Goal: Check status: Check status

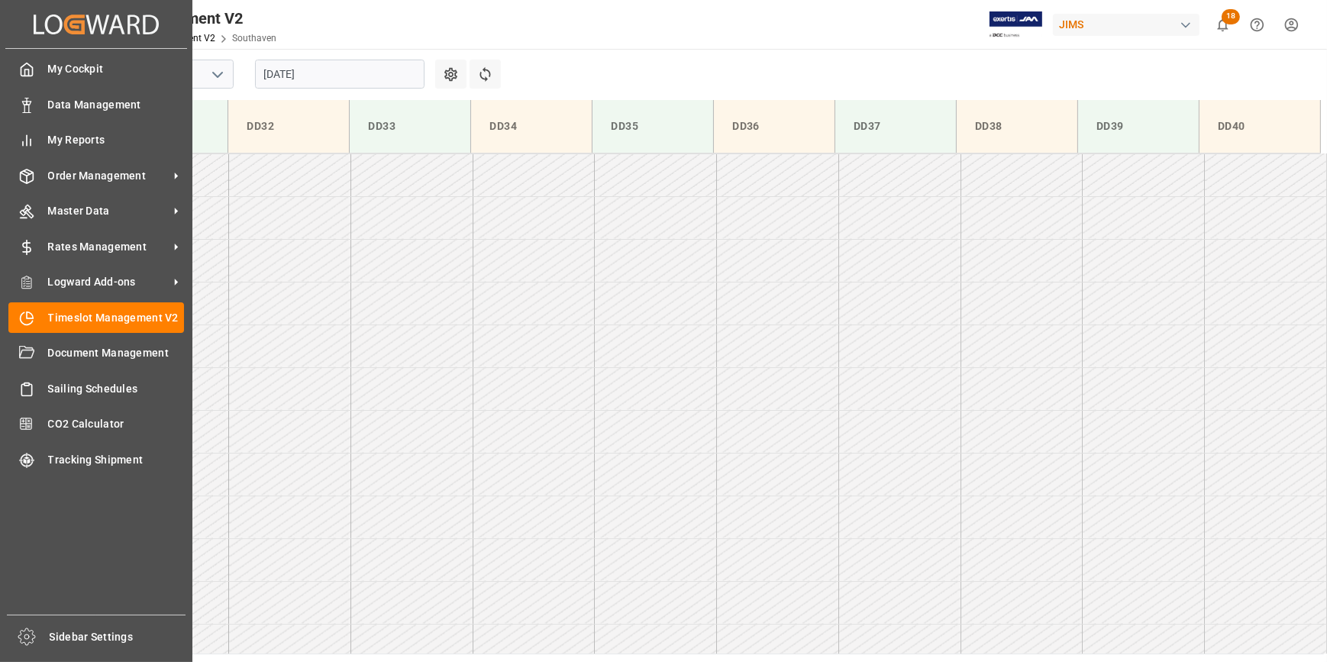
scroll to position [840, 0]
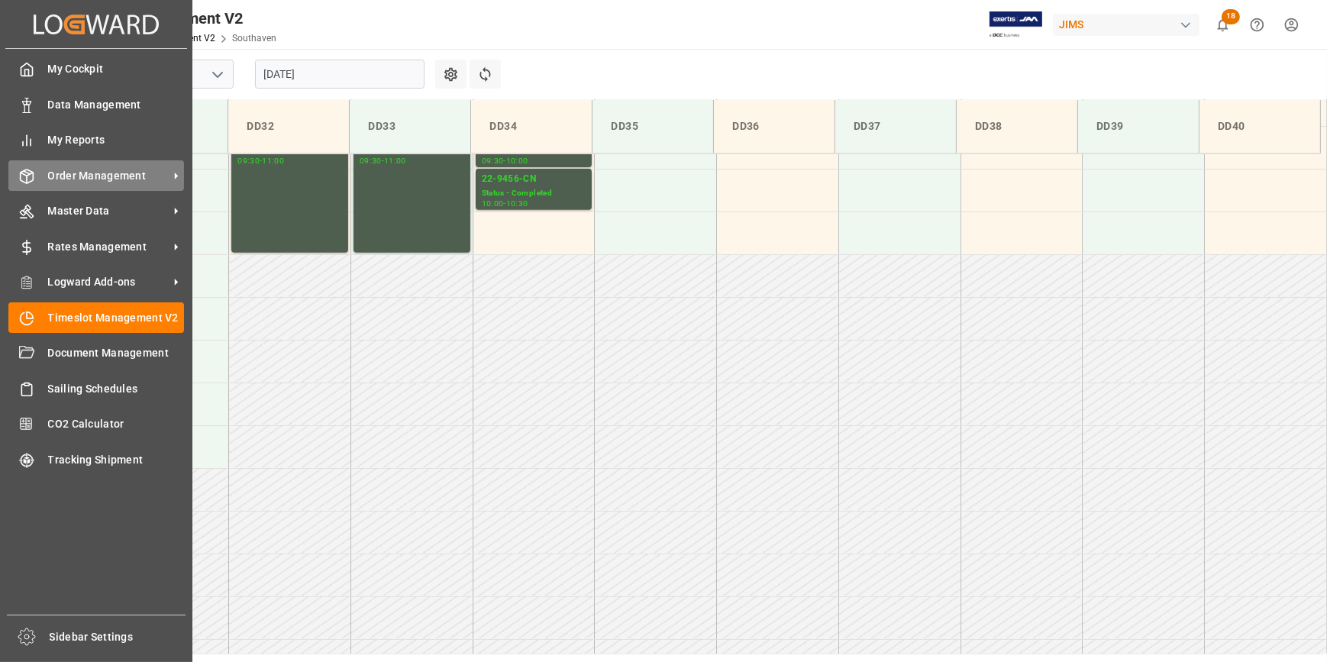
click at [101, 174] on span "Order Management" at bounding box center [108, 176] width 121 height 16
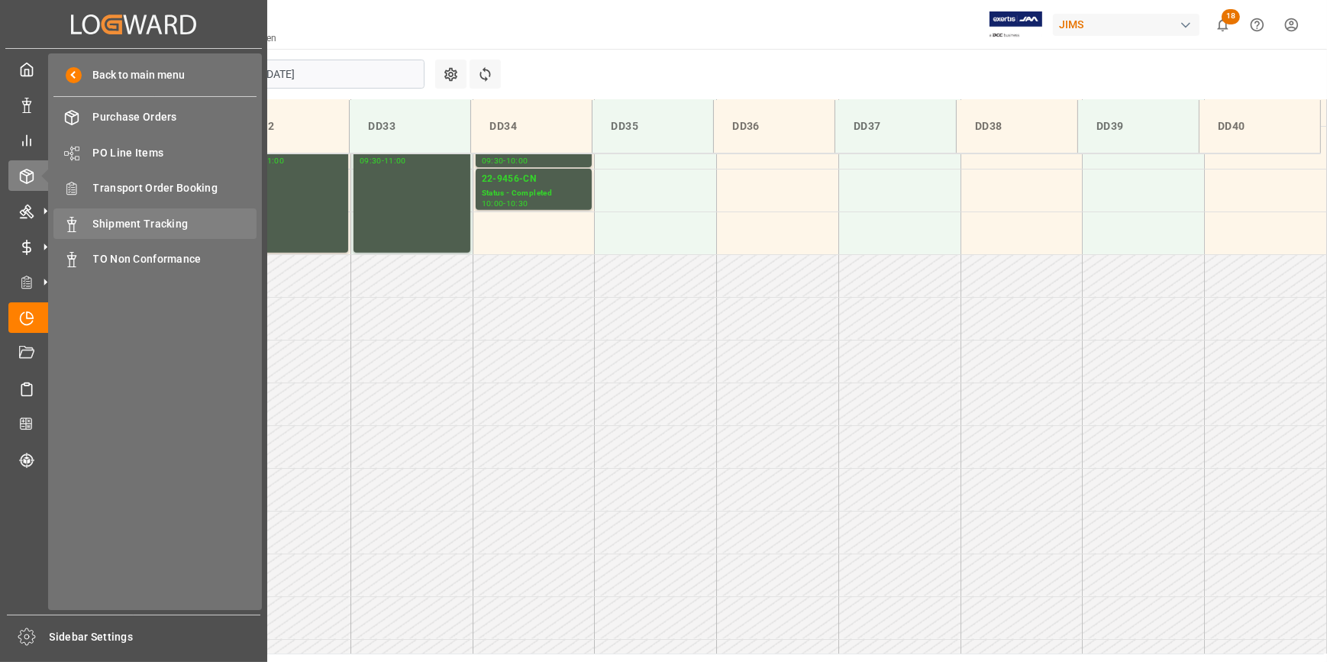
click at [131, 229] on span "Shipment Tracking" at bounding box center [175, 224] width 164 height 16
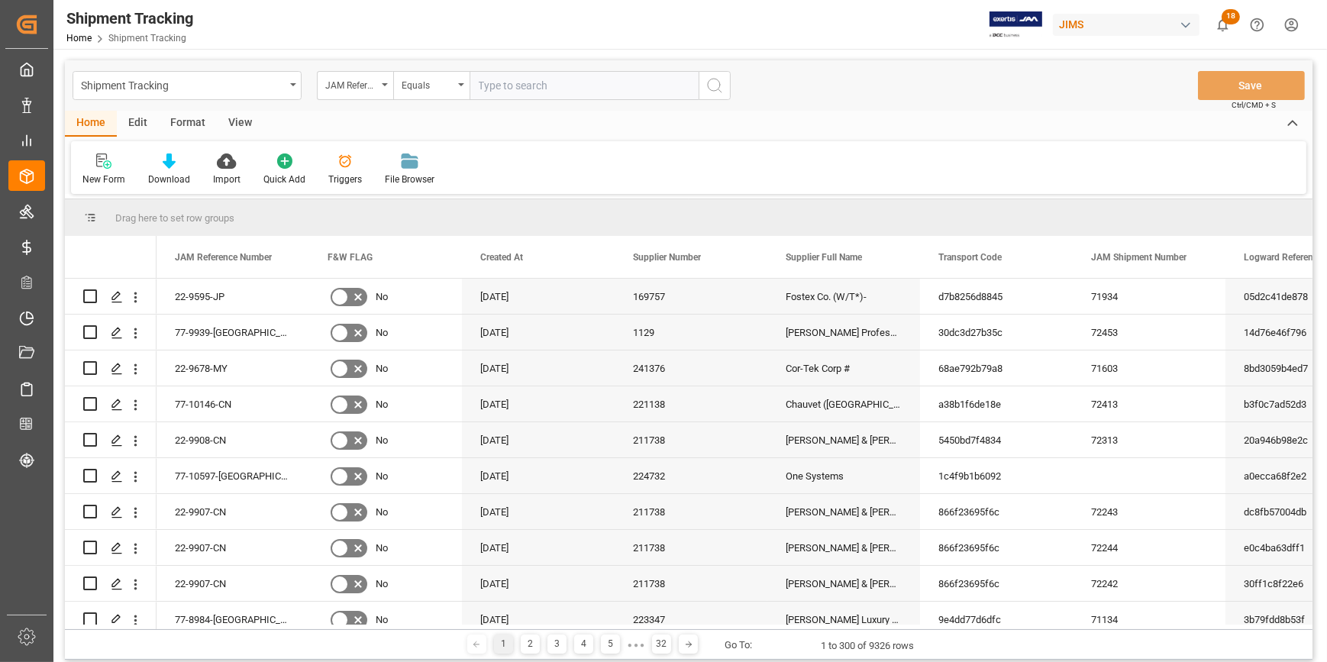
click at [519, 87] on input "text" at bounding box center [584, 85] width 229 height 29
type input "22-9446-MY"
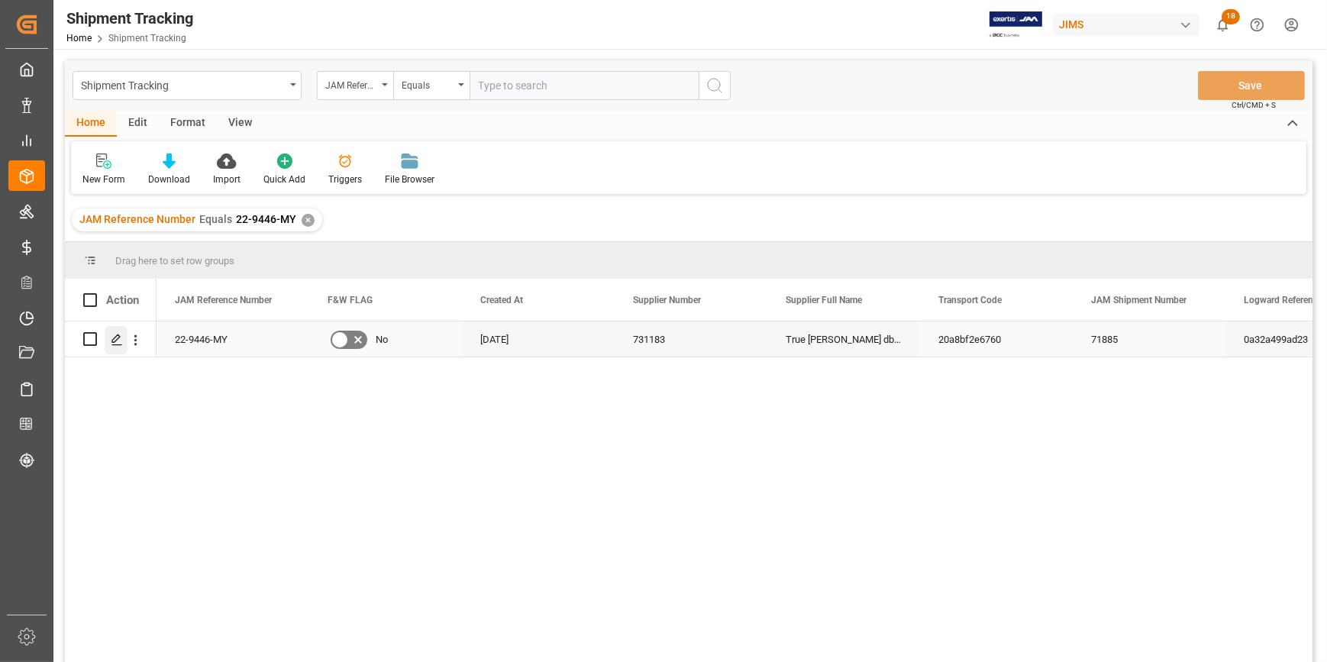
click at [118, 340] on icon "Press SPACE to select this row." at bounding box center [117, 340] width 12 height 12
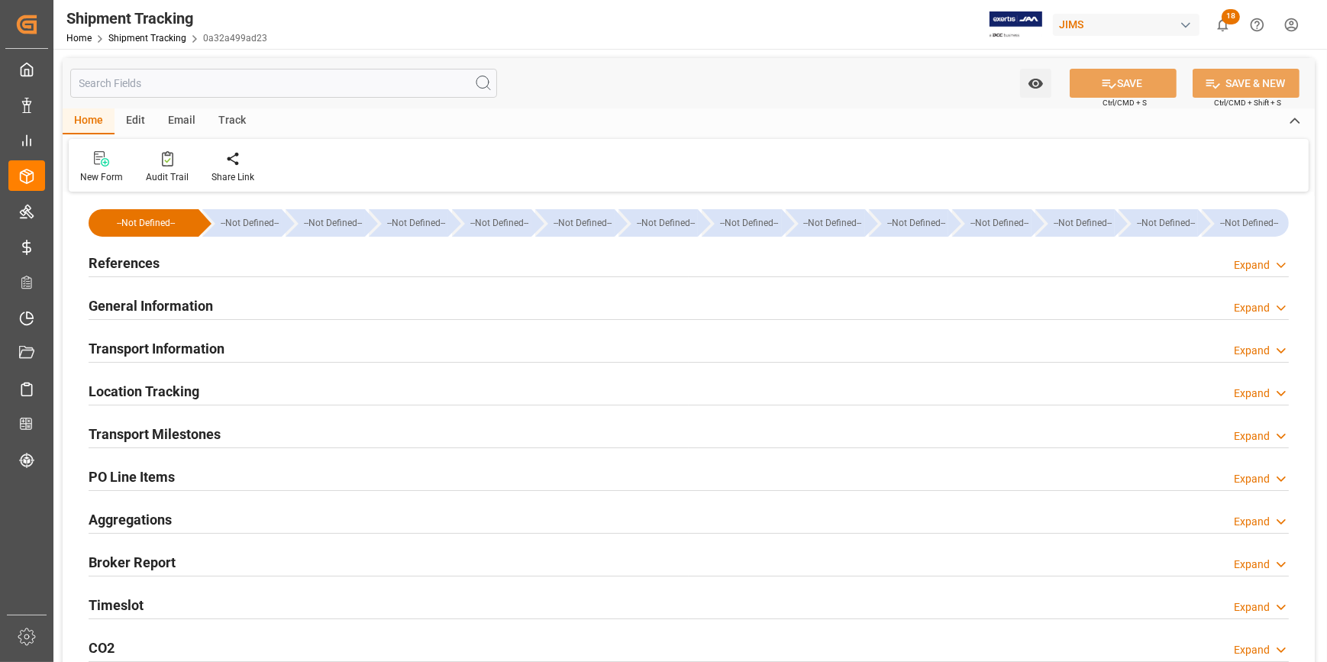
type input "Evergreen"
type input "Evergreen Marine Corp."
type input "9935208"
type input "97871.32"
type input "[DATE]"
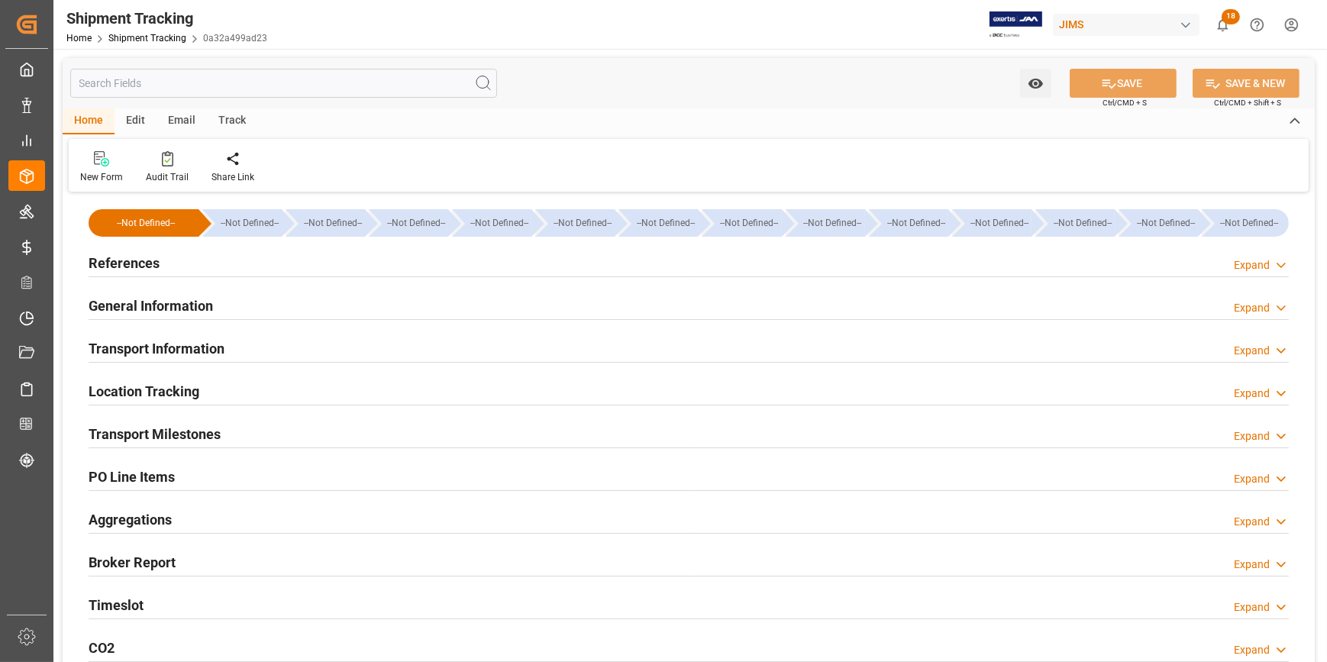
type input "[DATE] 00:00"
type input "[DATE]"
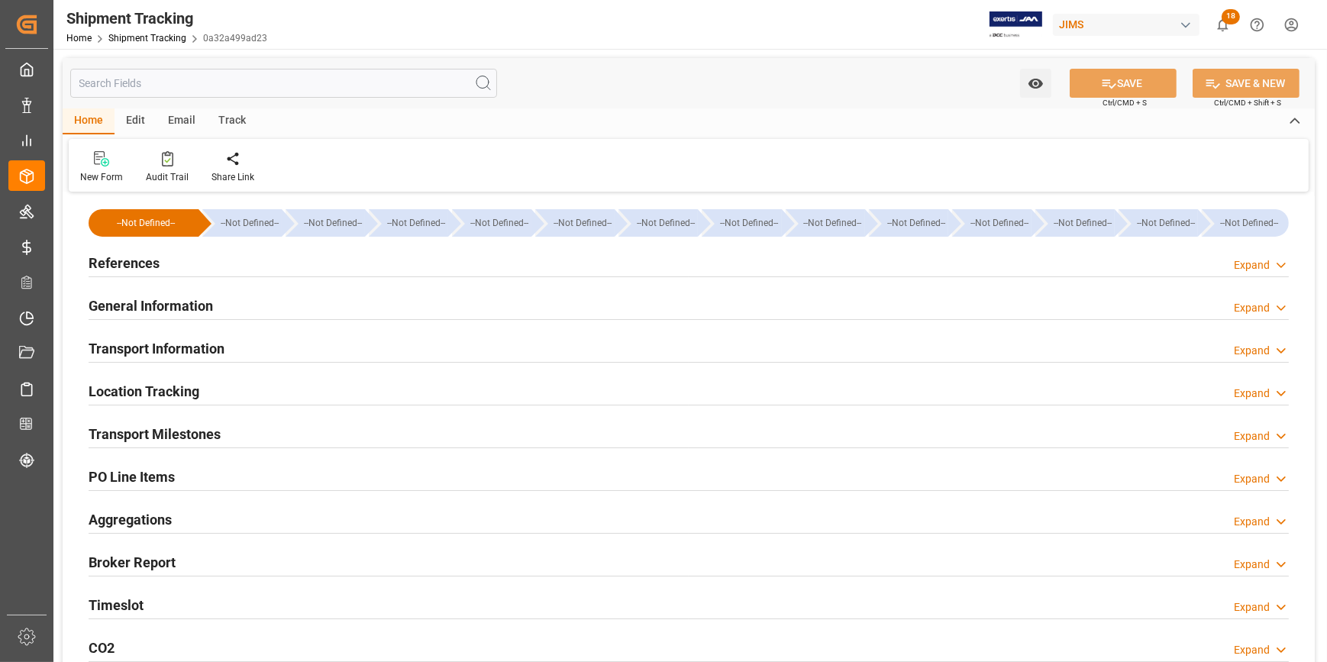
type input "[DATE] 00:00"
type input "[DATE] 20:00"
type input "[DATE]"
type input "[DATE] 00:00"
click at [265, 260] on div "References Expand" at bounding box center [689, 261] width 1201 height 29
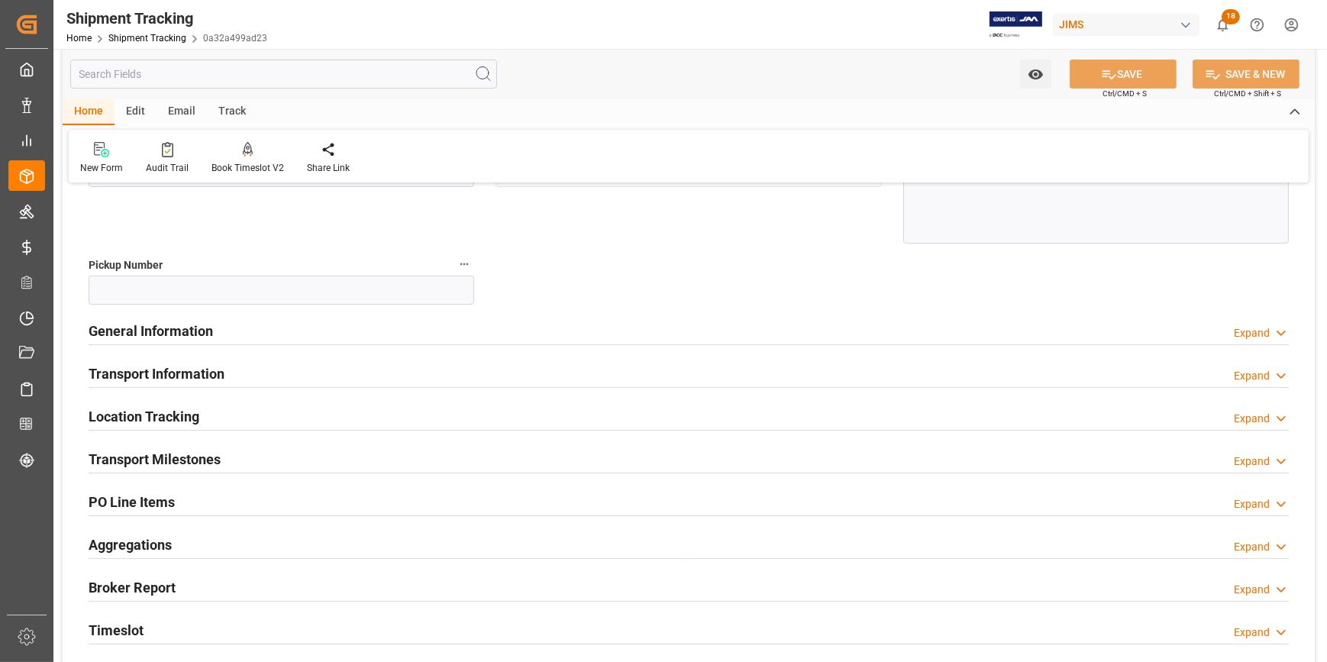
scroll to position [277, 0]
click at [318, 331] on div "General Information Expand" at bounding box center [689, 328] width 1201 height 29
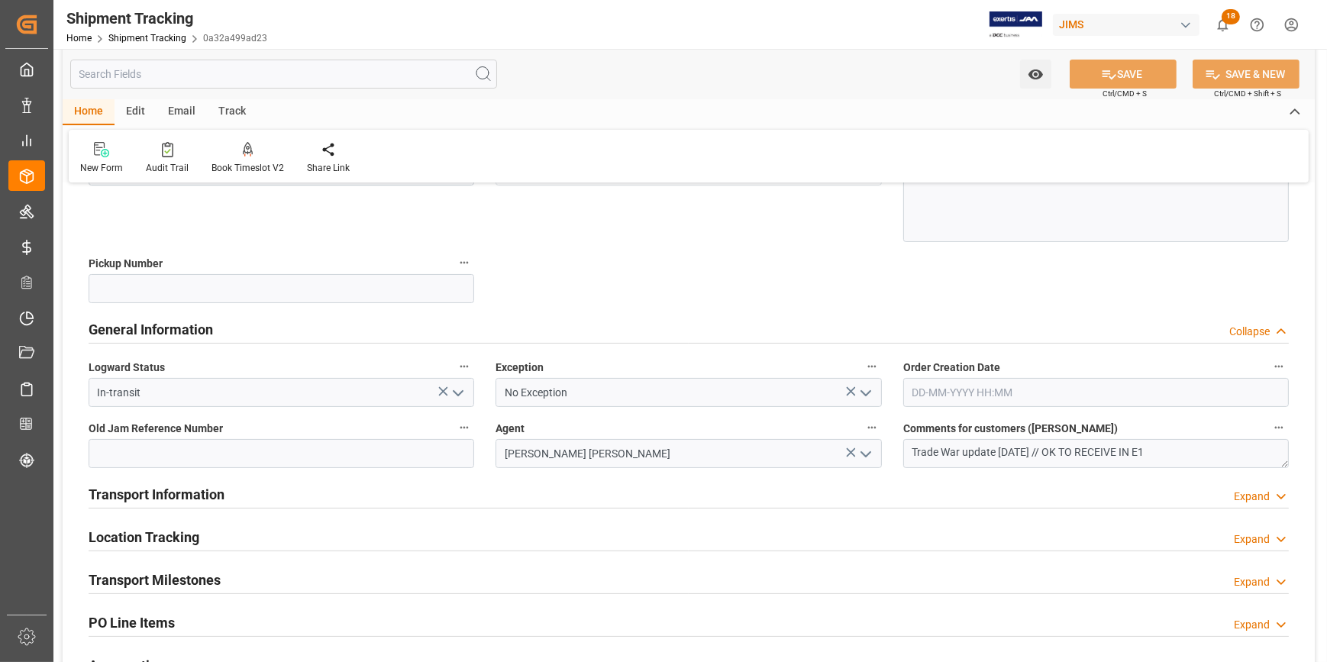
scroll to position [416, 0]
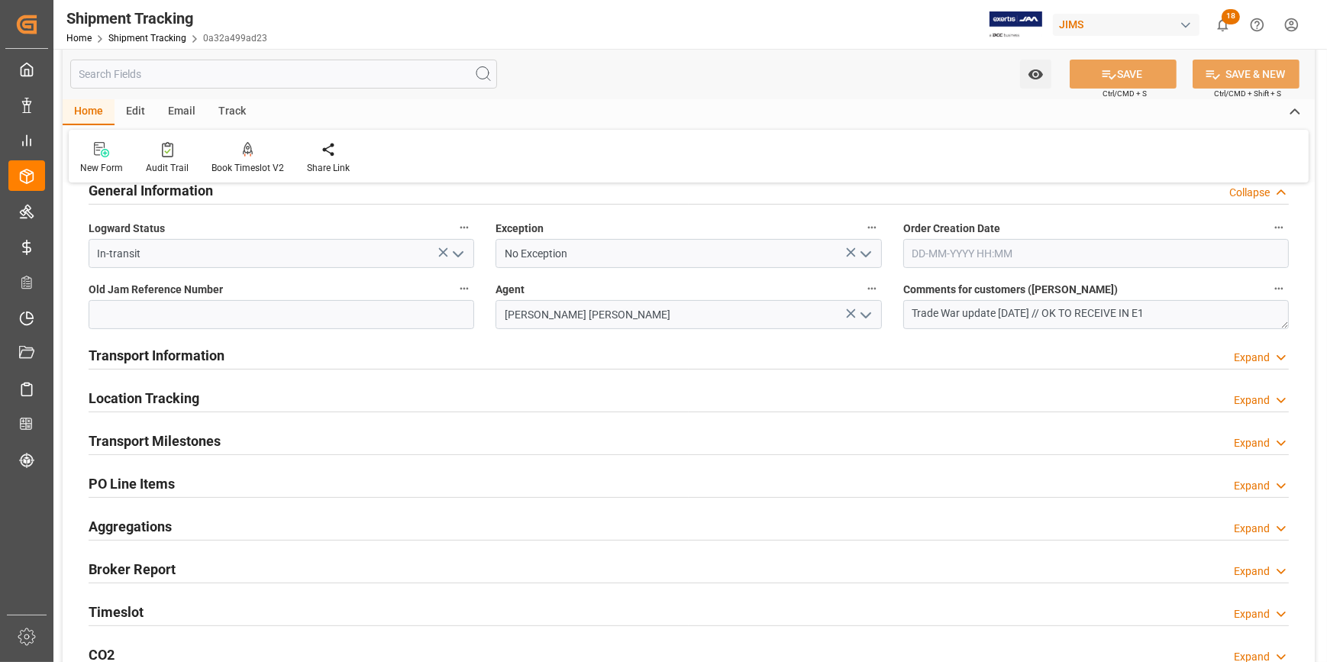
click at [358, 342] on div "Transport Information Expand" at bounding box center [689, 354] width 1201 height 29
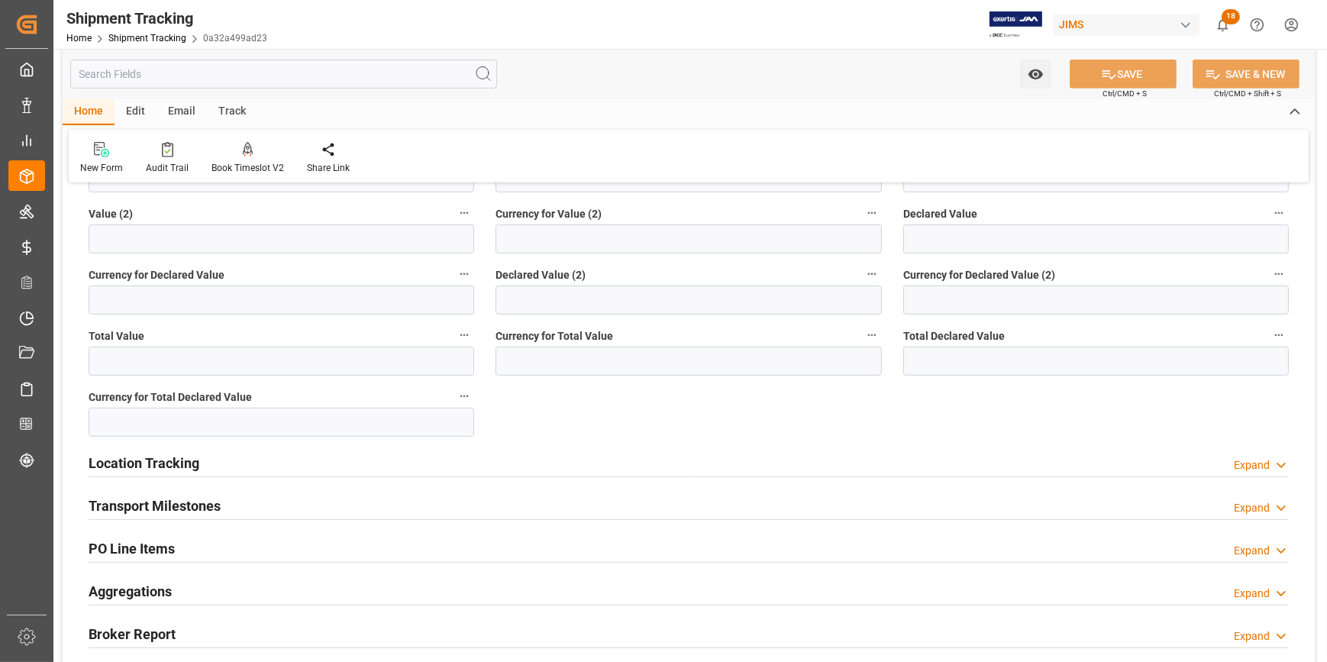
scroll to position [1041, 0]
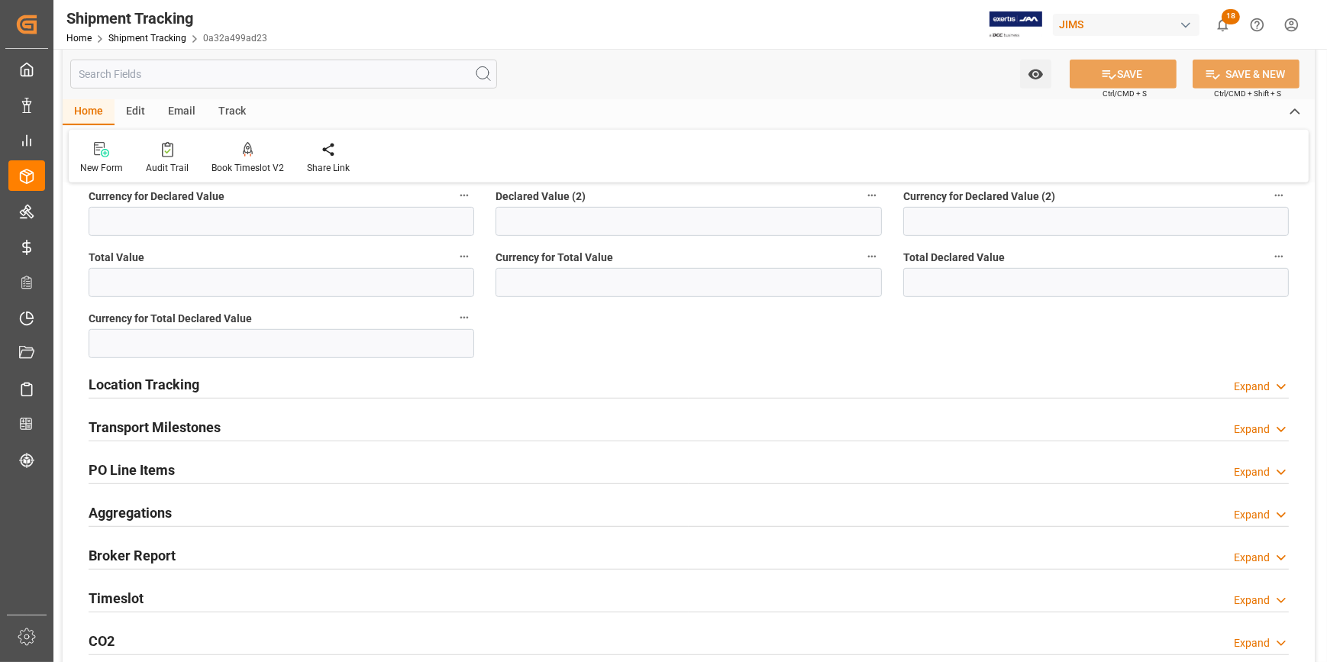
click at [299, 381] on div "Location Tracking Expand" at bounding box center [689, 383] width 1201 height 29
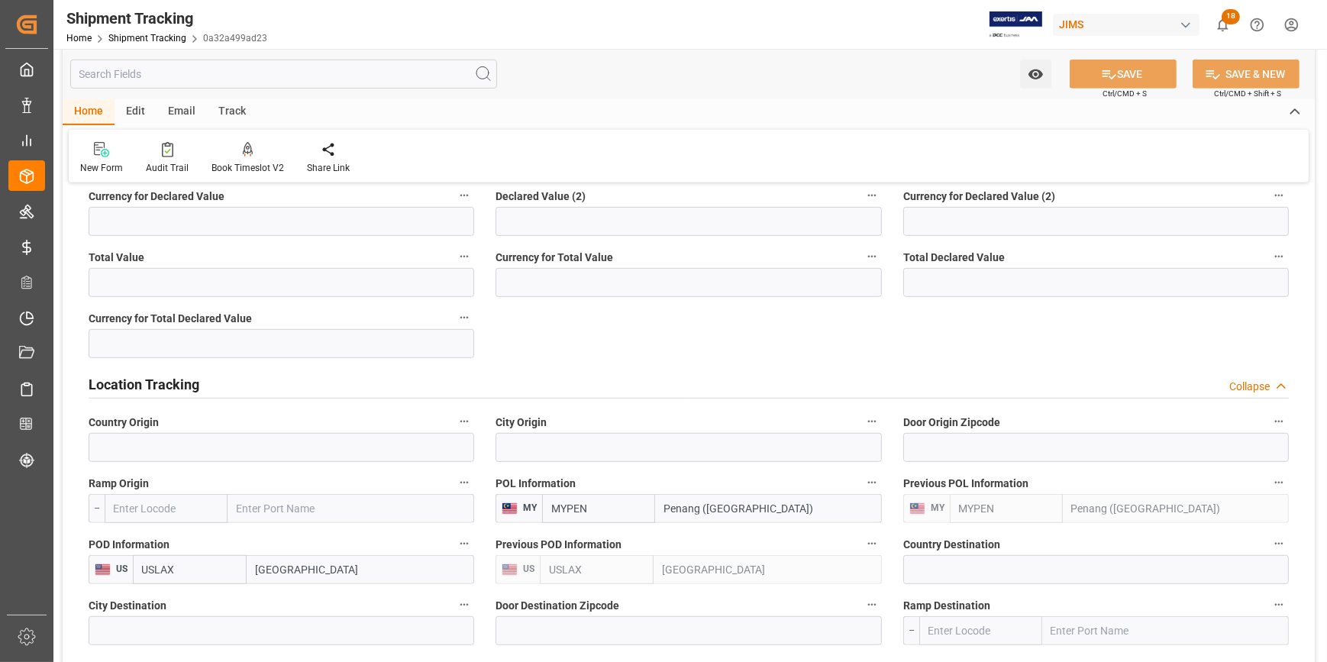
click at [304, 381] on div "Location Tracking Collapse" at bounding box center [689, 383] width 1201 height 29
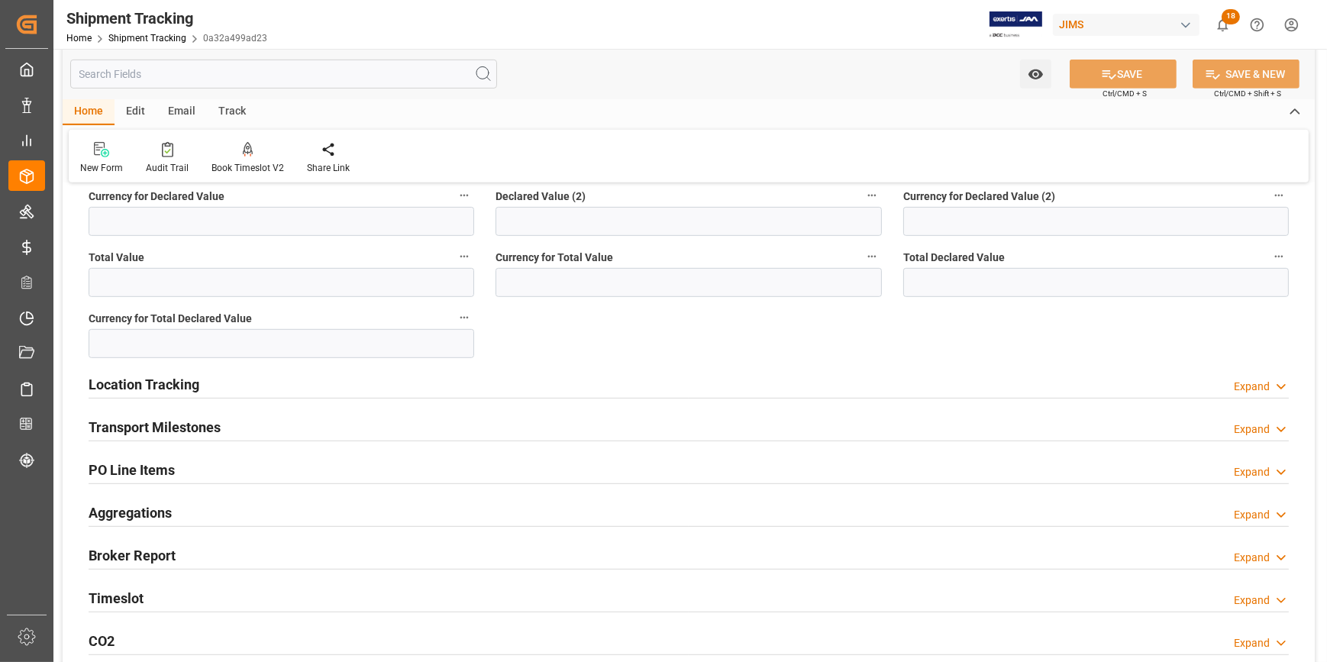
click at [305, 417] on div "Transport Milestones Expand" at bounding box center [689, 426] width 1201 height 29
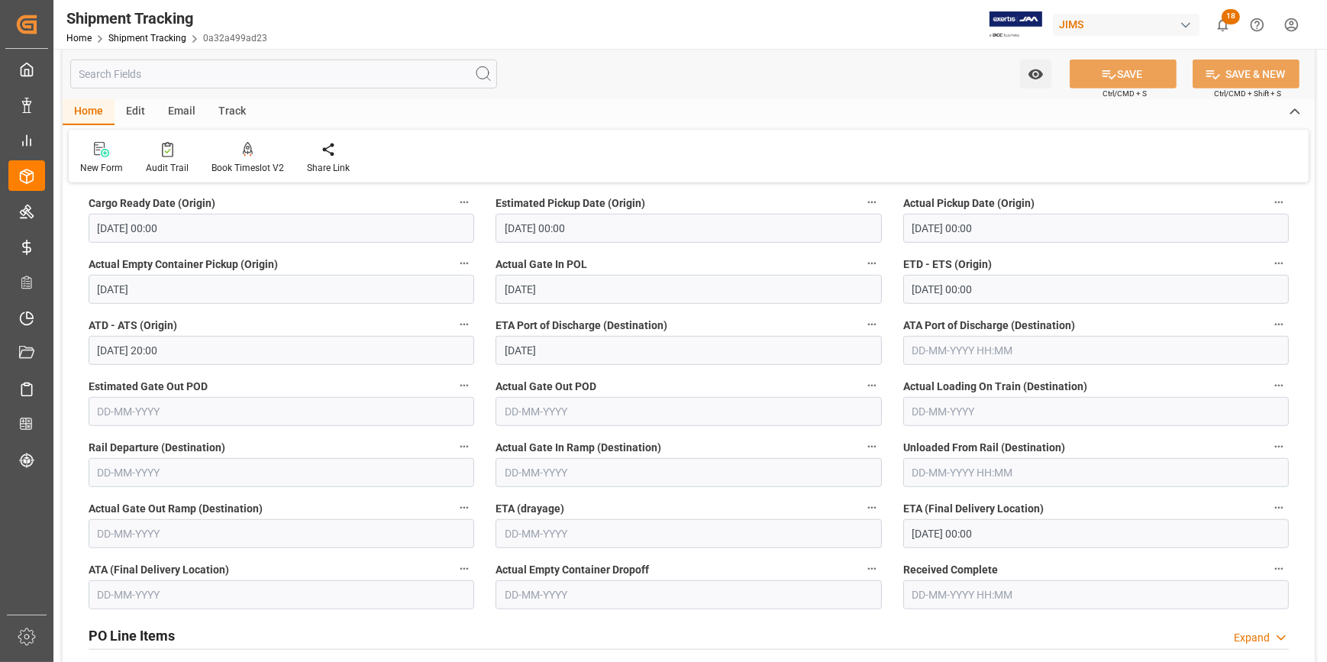
scroll to position [1388, 0]
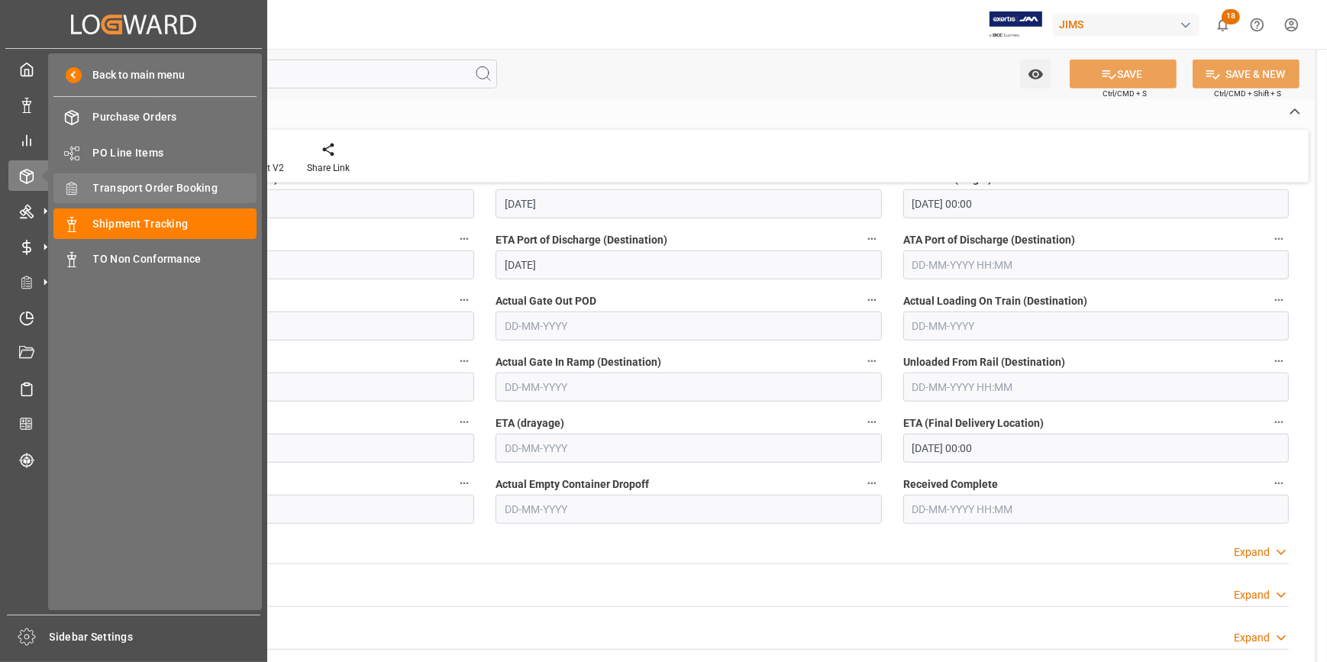
click at [166, 191] on span "Transport Order Booking" at bounding box center [175, 188] width 164 height 16
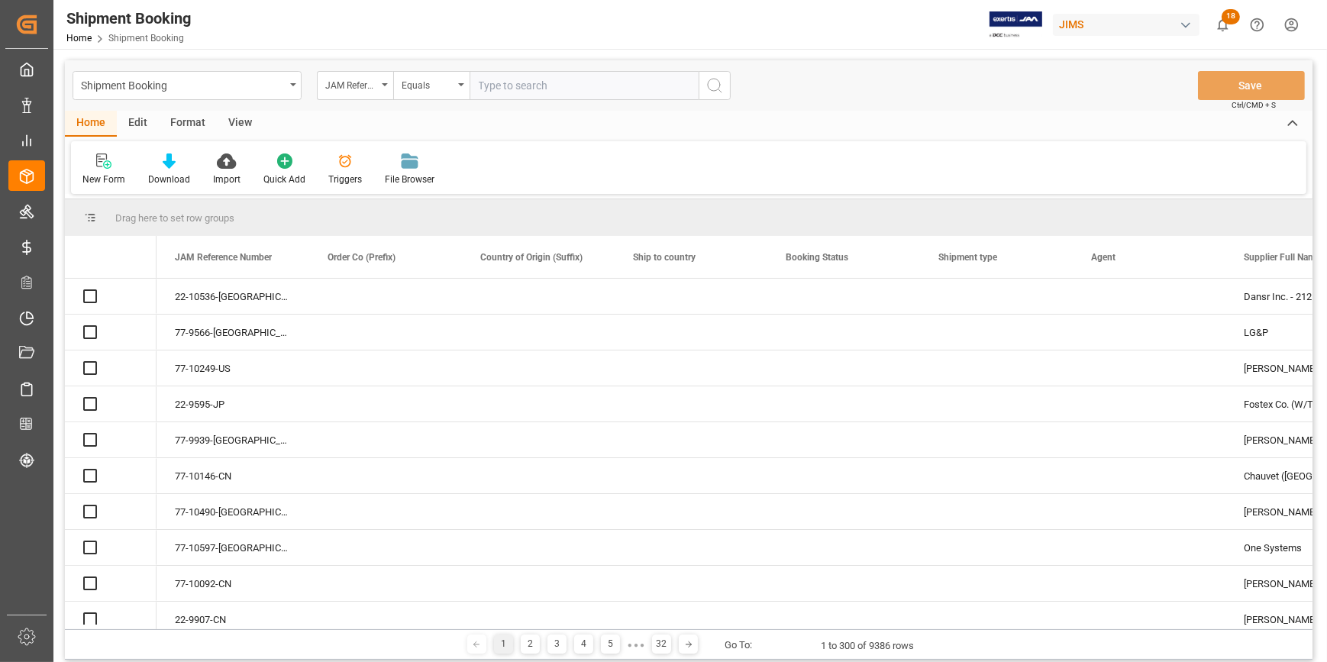
click at [568, 87] on input "text" at bounding box center [584, 85] width 229 height 29
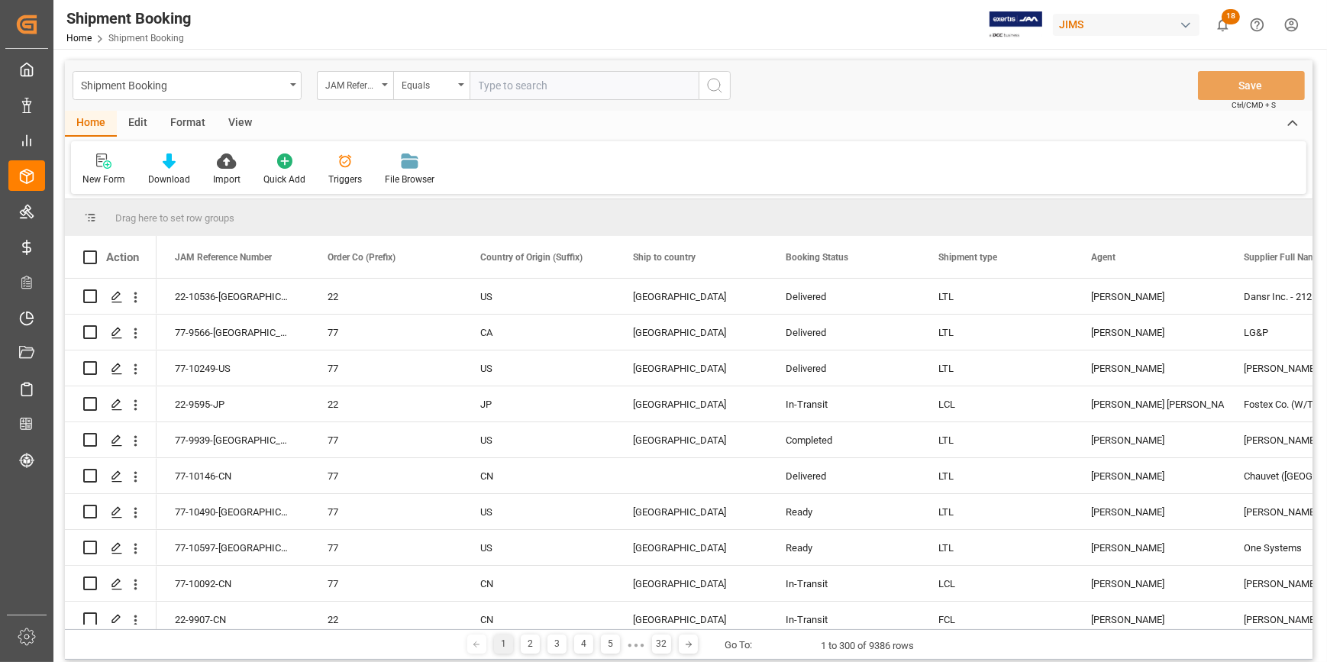
type input "22-10196-GB"
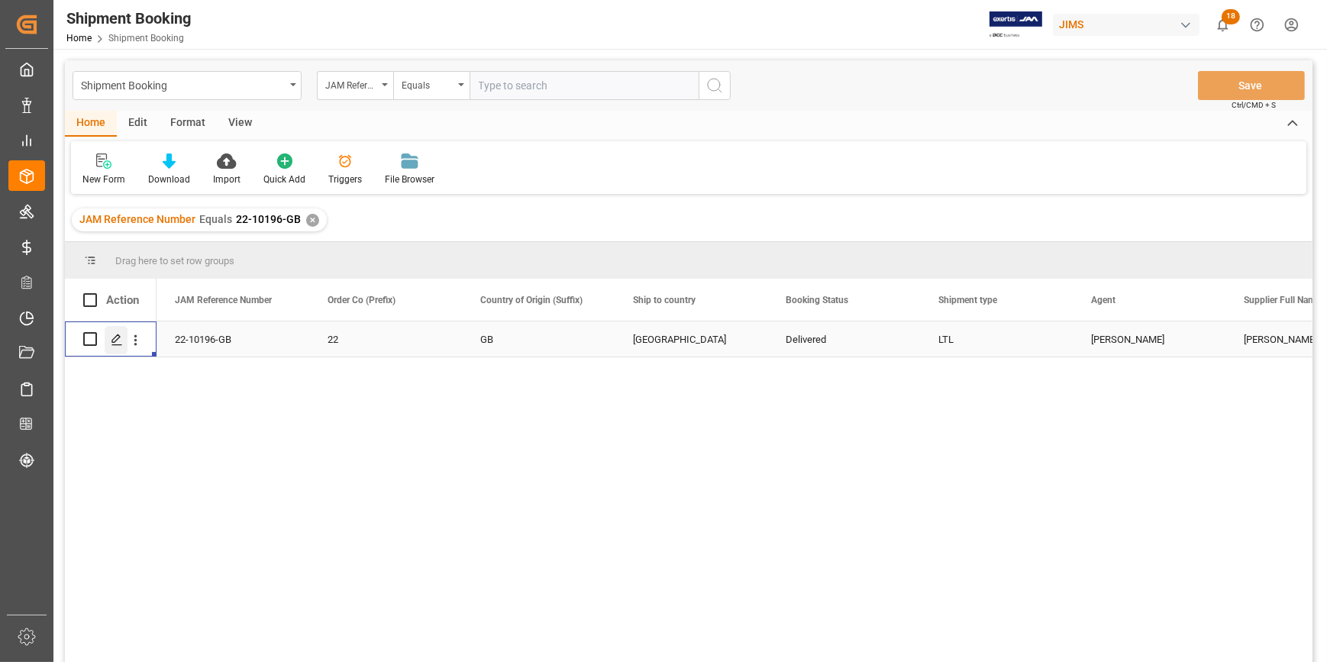
click at [120, 343] on icon "Press SPACE to select this row." at bounding box center [117, 340] width 12 height 12
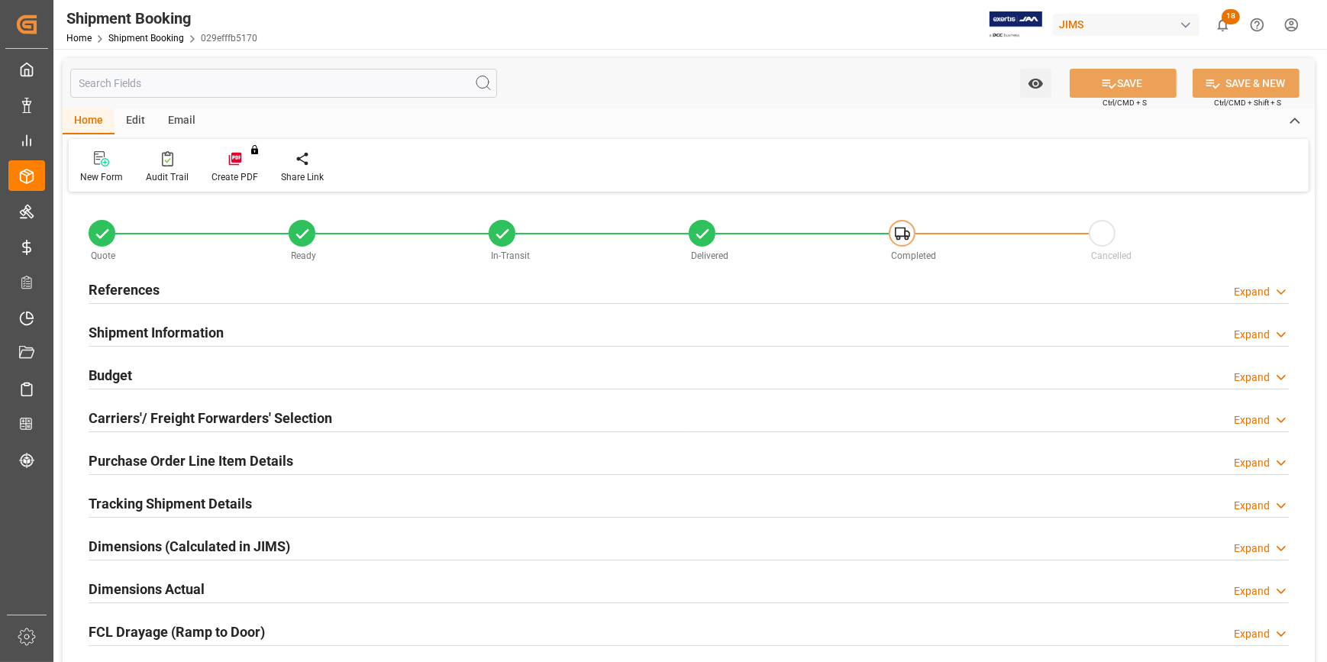
type input "0"
type input "29"
type input "[DATE]"
click at [275, 295] on div "References Expand" at bounding box center [689, 288] width 1201 height 29
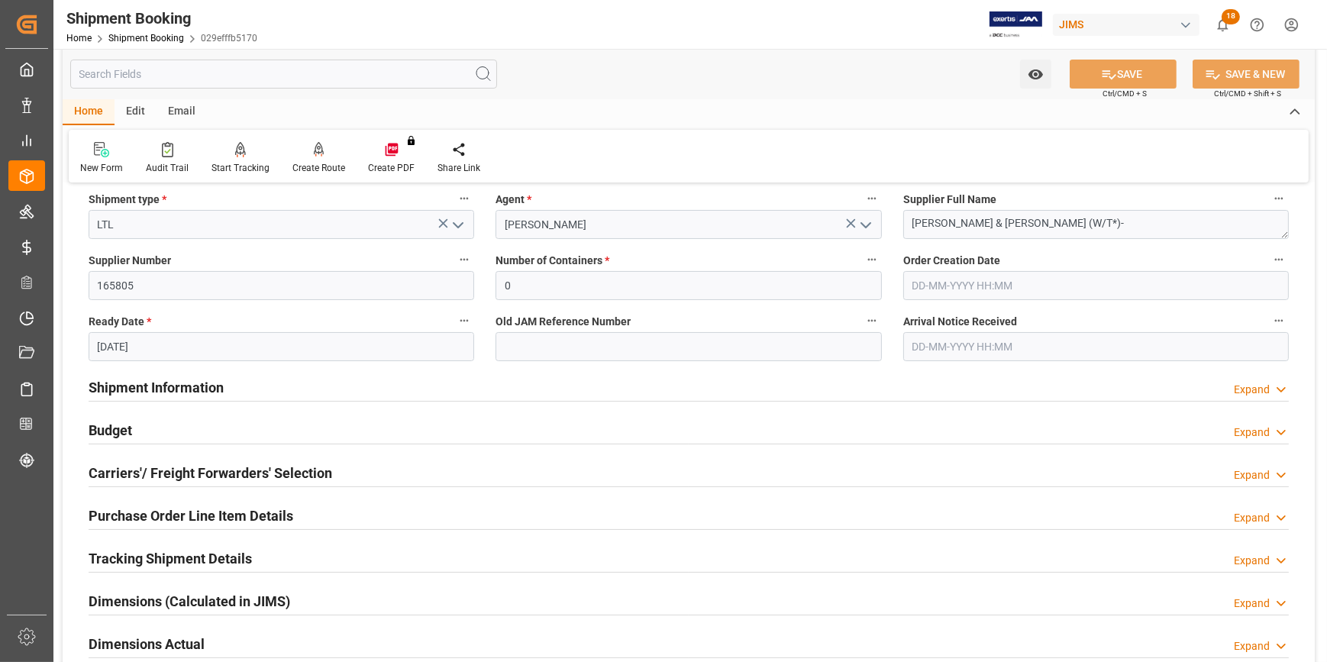
scroll to position [347, 0]
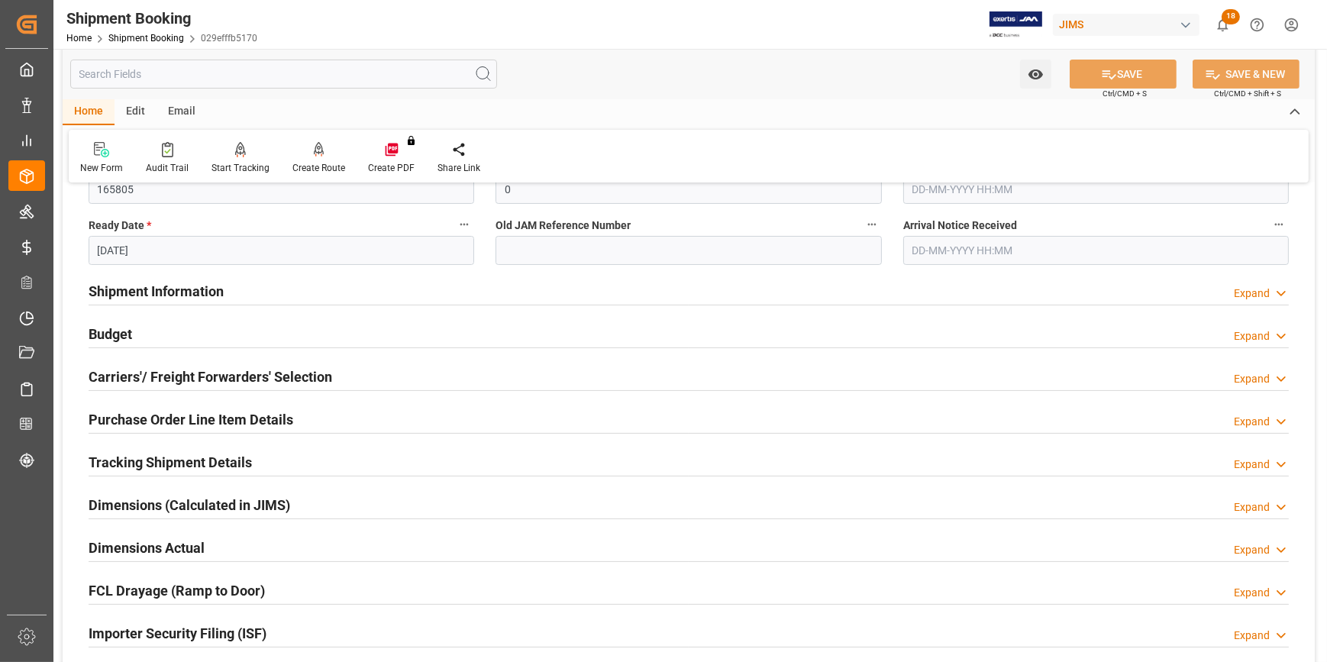
click at [335, 299] on div "Shipment Information Expand" at bounding box center [689, 290] width 1201 height 29
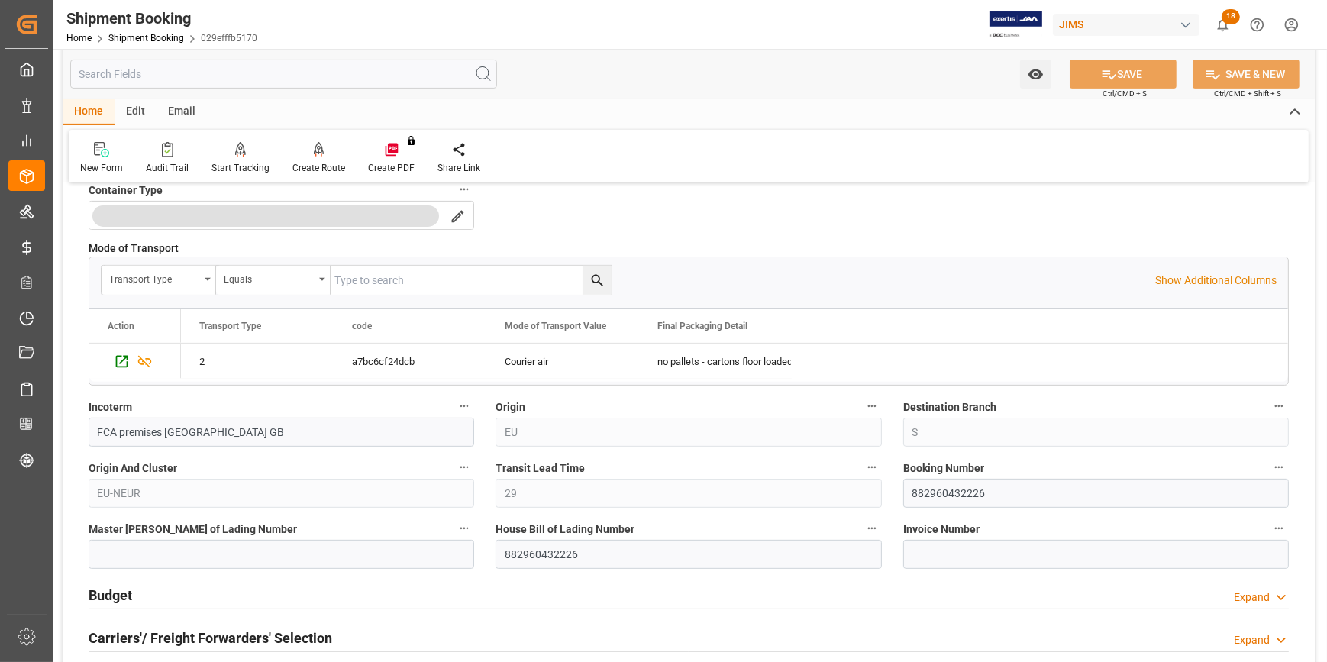
scroll to position [764, 0]
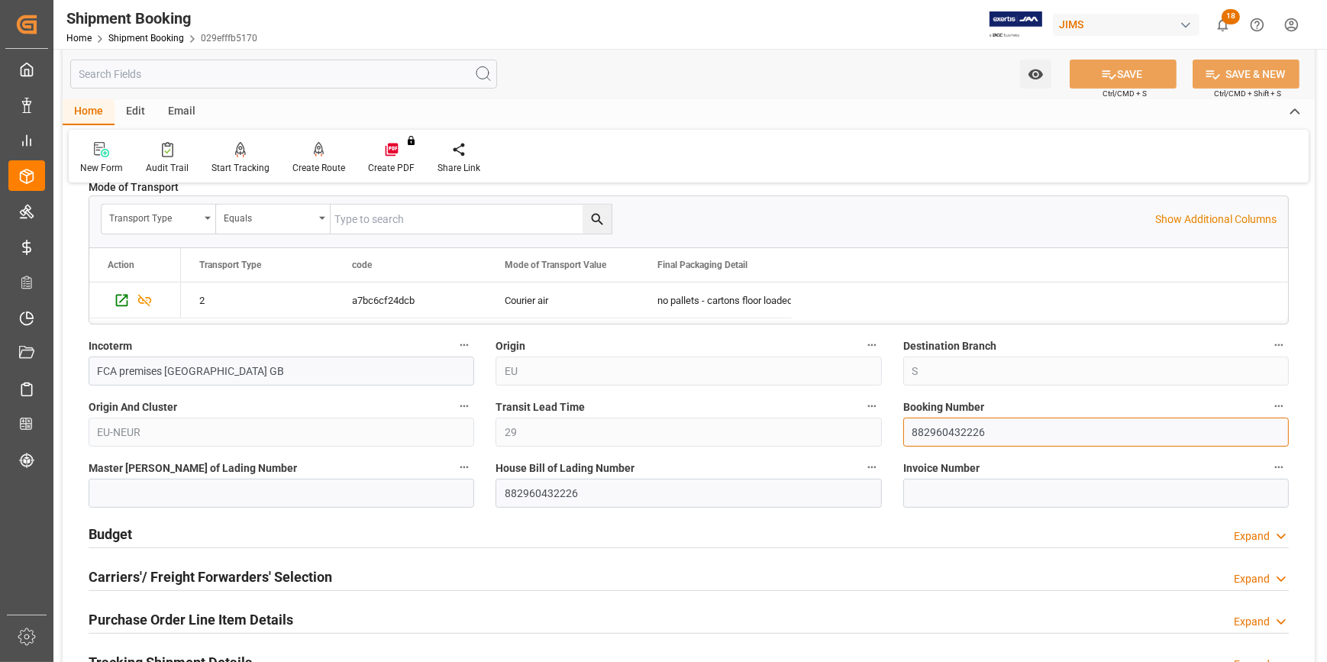
click at [956, 429] on input "882960432226" at bounding box center [1096, 432] width 386 height 29
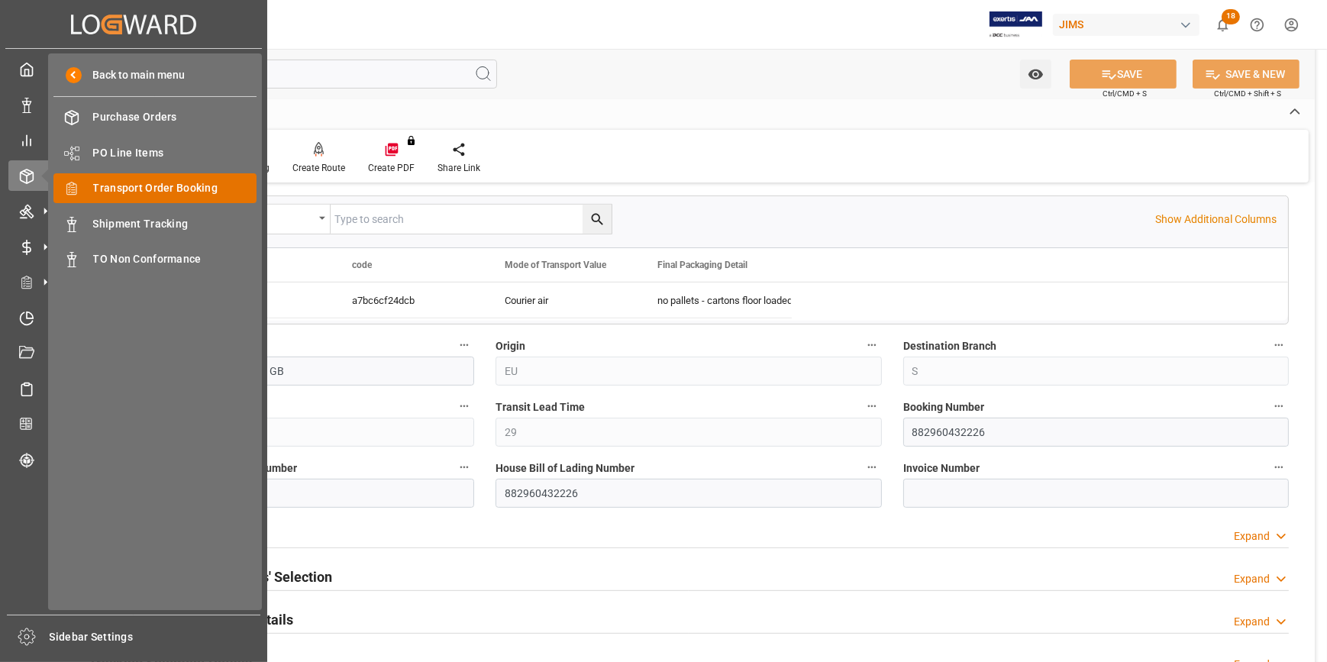
click at [163, 189] on span "Transport Order Booking" at bounding box center [175, 188] width 164 height 16
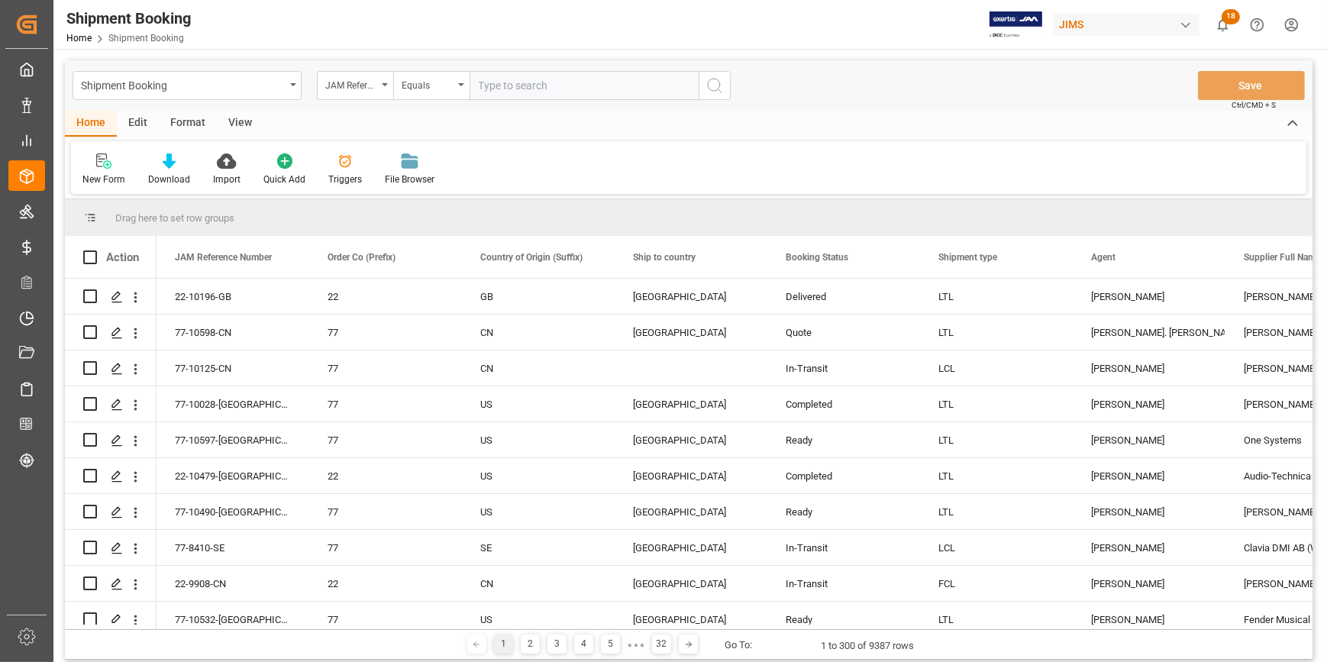
click at [509, 86] on input "text" at bounding box center [584, 85] width 229 height 29
type input "22-9595-JP"
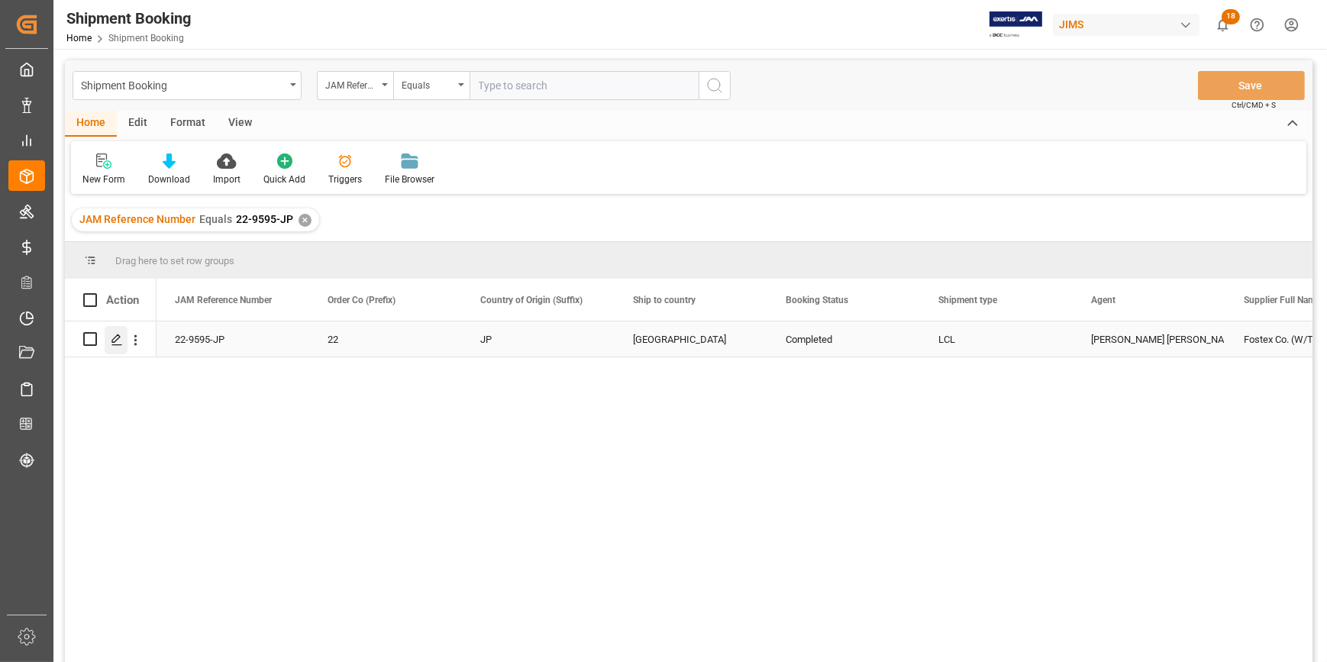
click at [116, 342] on icon "Press SPACE to select this row." at bounding box center [117, 340] width 12 height 12
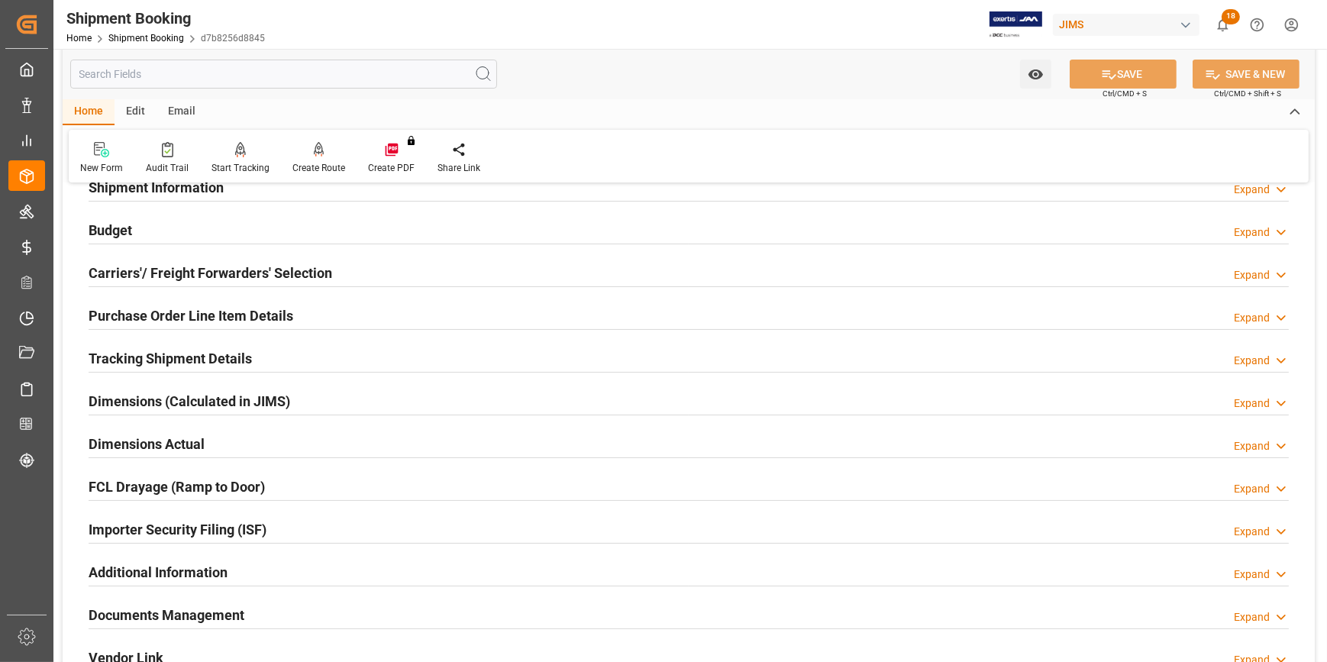
scroll to position [277, 0]
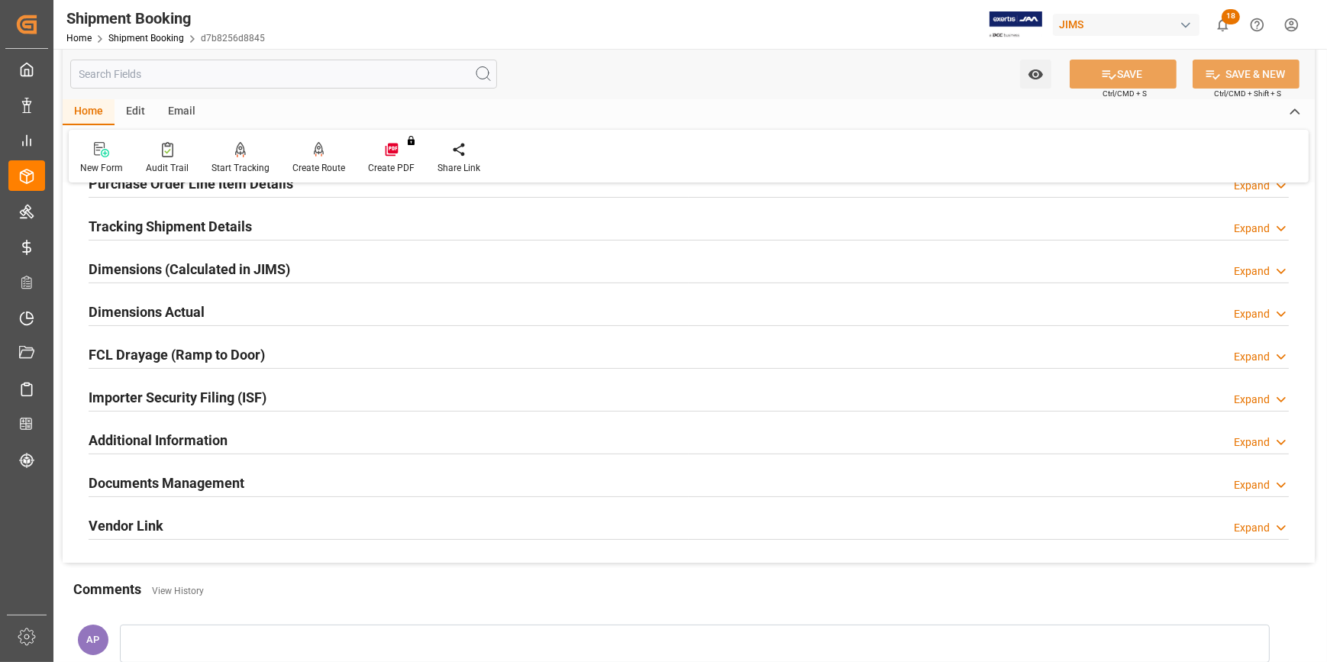
click at [344, 395] on div "Importer Security Filing (ISF) Expand" at bounding box center [689, 396] width 1201 height 29
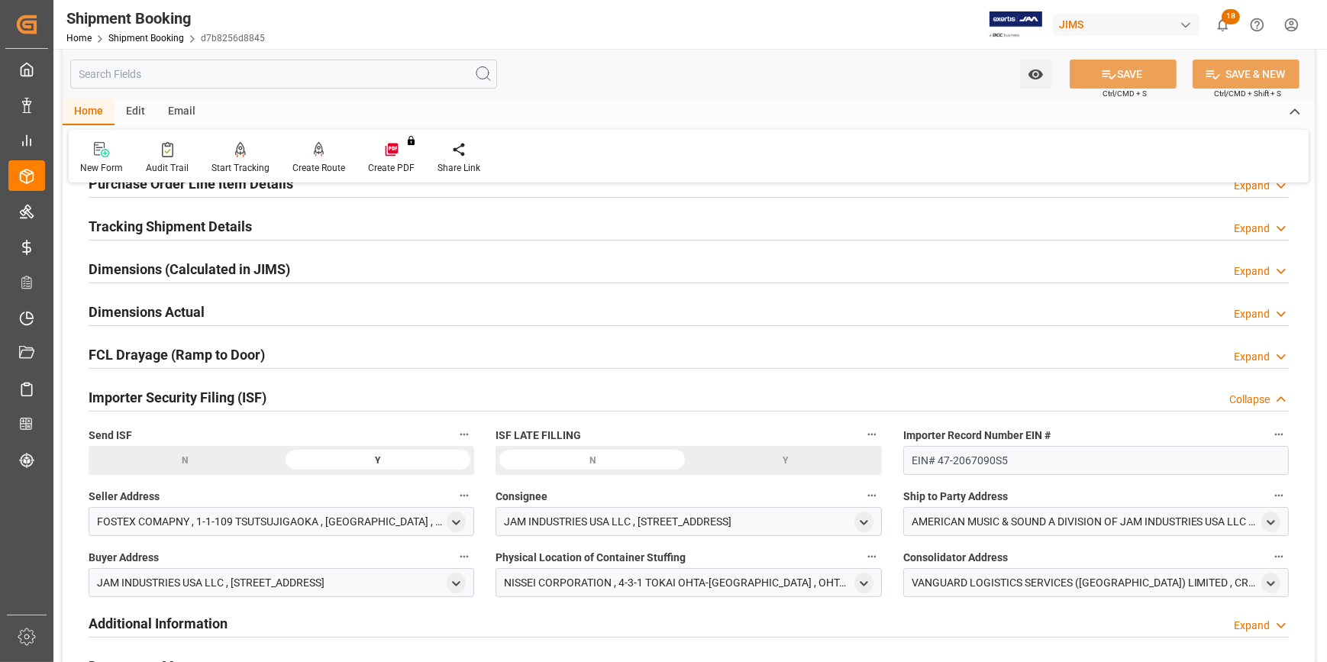
click at [345, 395] on div "Importer Security Filing (ISF) Collapse" at bounding box center [689, 396] width 1201 height 29
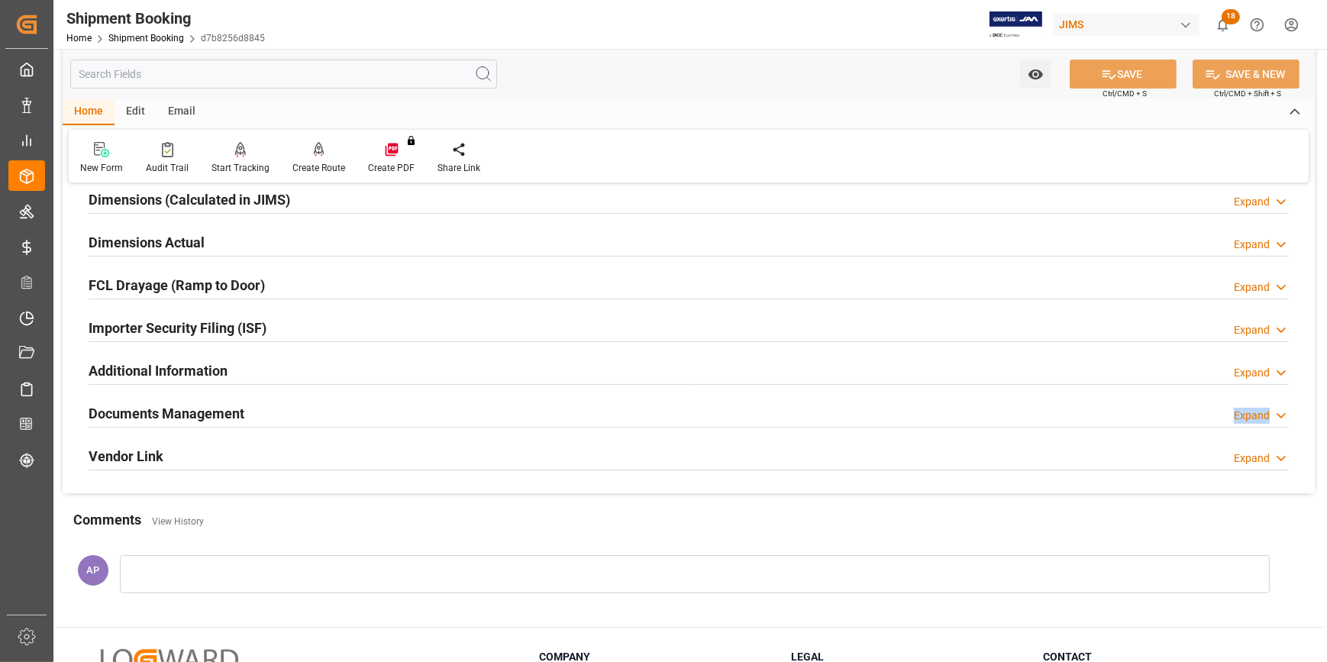
click at [356, 423] on div "Documents Management Expand" at bounding box center [689, 413] width 1201 height 30
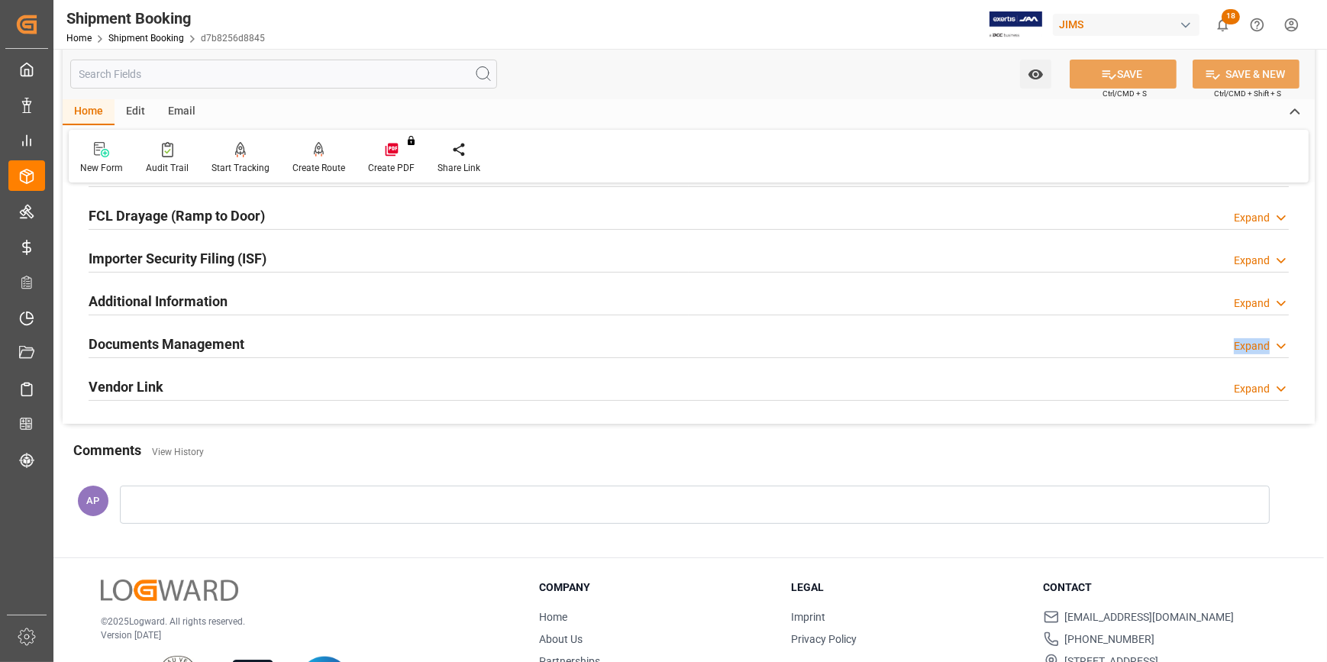
drag, startPoint x: 329, startPoint y: 342, endPoint x: 336, endPoint y: 347, distance: 8.3
click at [329, 341] on div "Documents Management Expand" at bounding box center [689, 342] width 1201 height 29
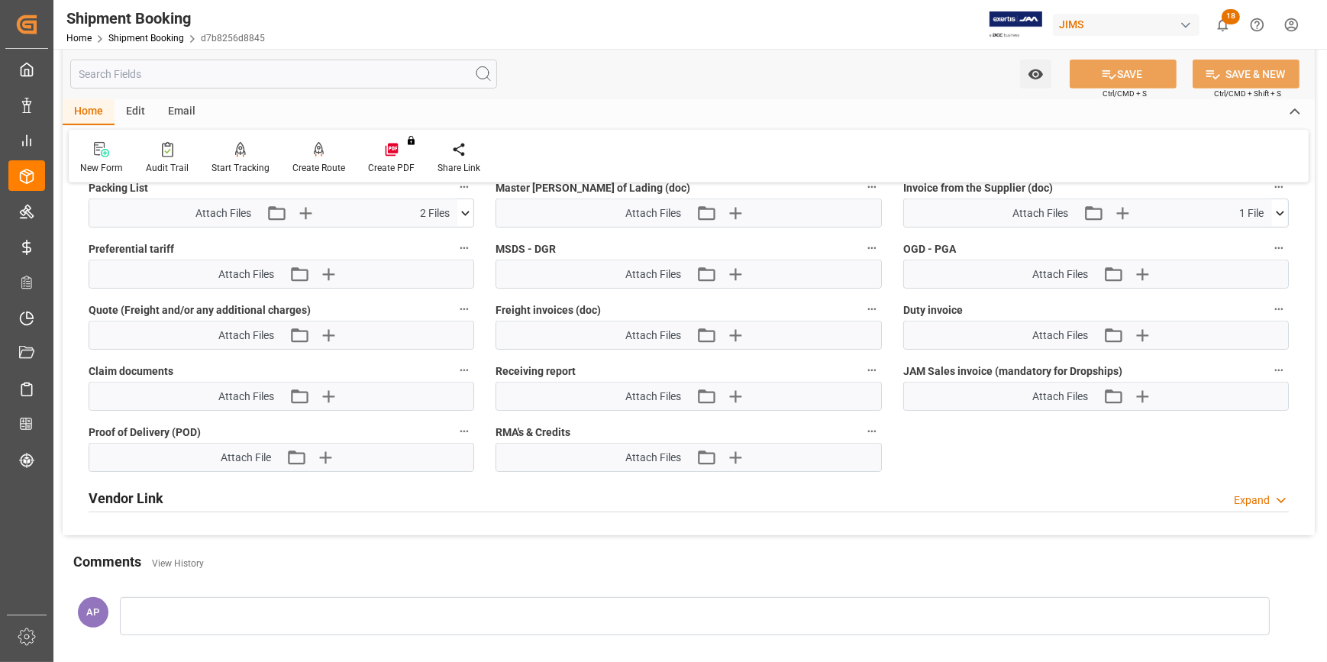
scroll to position [832, 0]
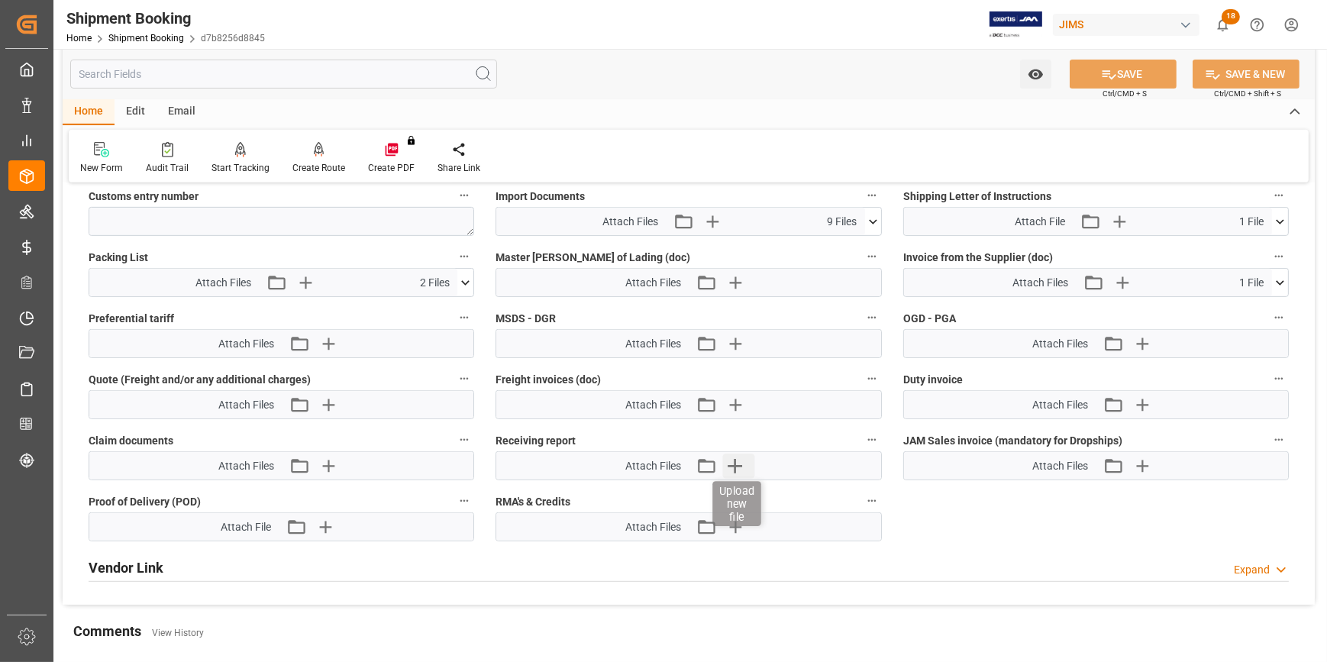
click at [732, 462] on icon "button" at bounding box center [735, 466] width 15 height 15
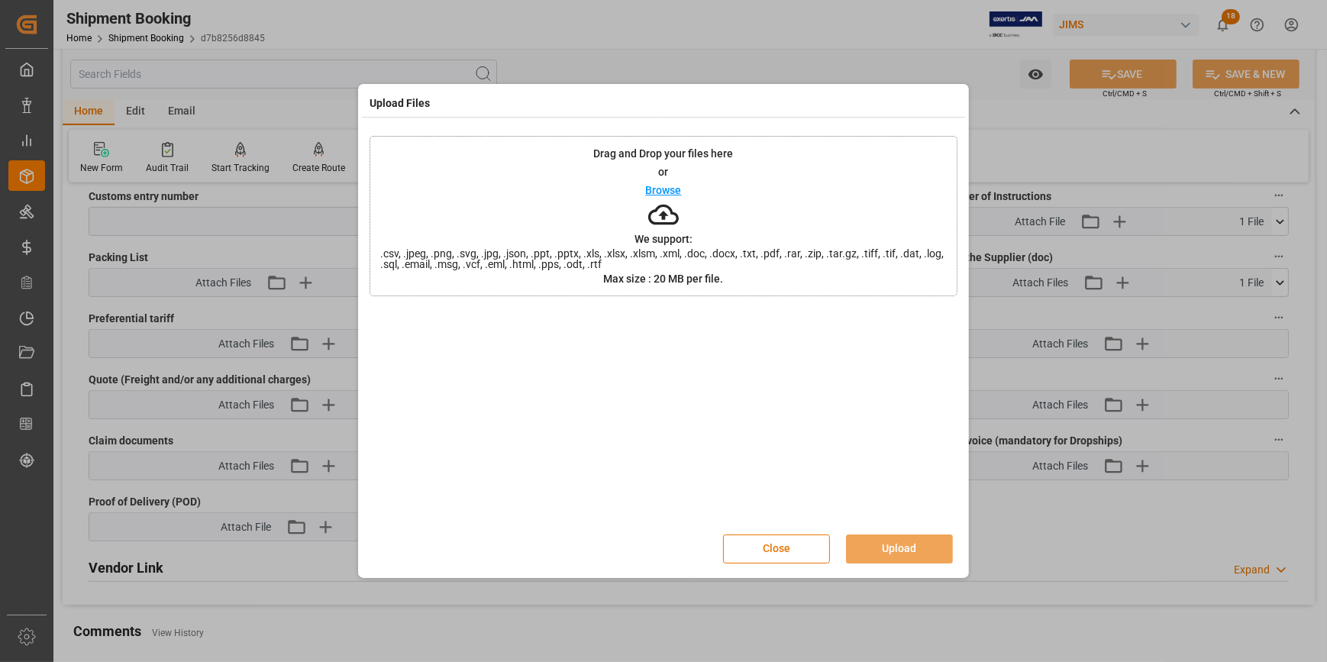
click at [658, 186] on p "Browse" at bounding box center [664, 190] width 36 height 11
click at [913, 545] on button "Upload" at bounding box center [899, 549] width 107 height 29
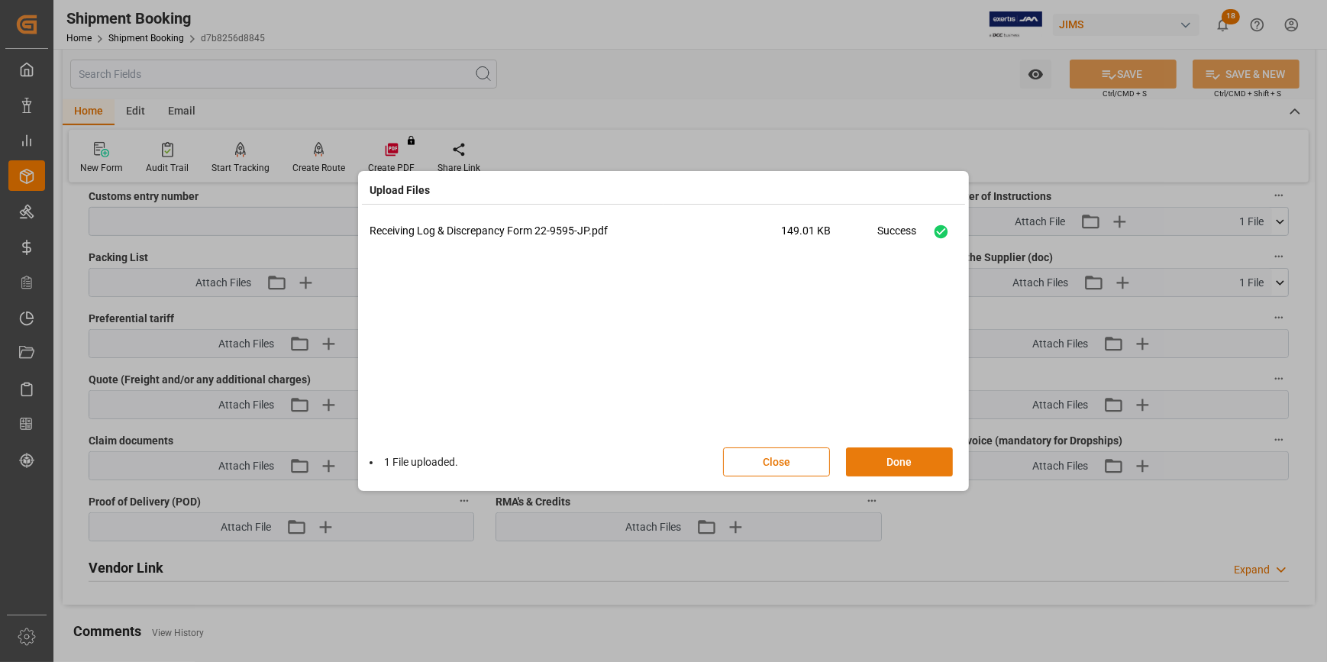
click at [897, 462] on button "Done" at bounding box center [899, 462] width 107 height 29
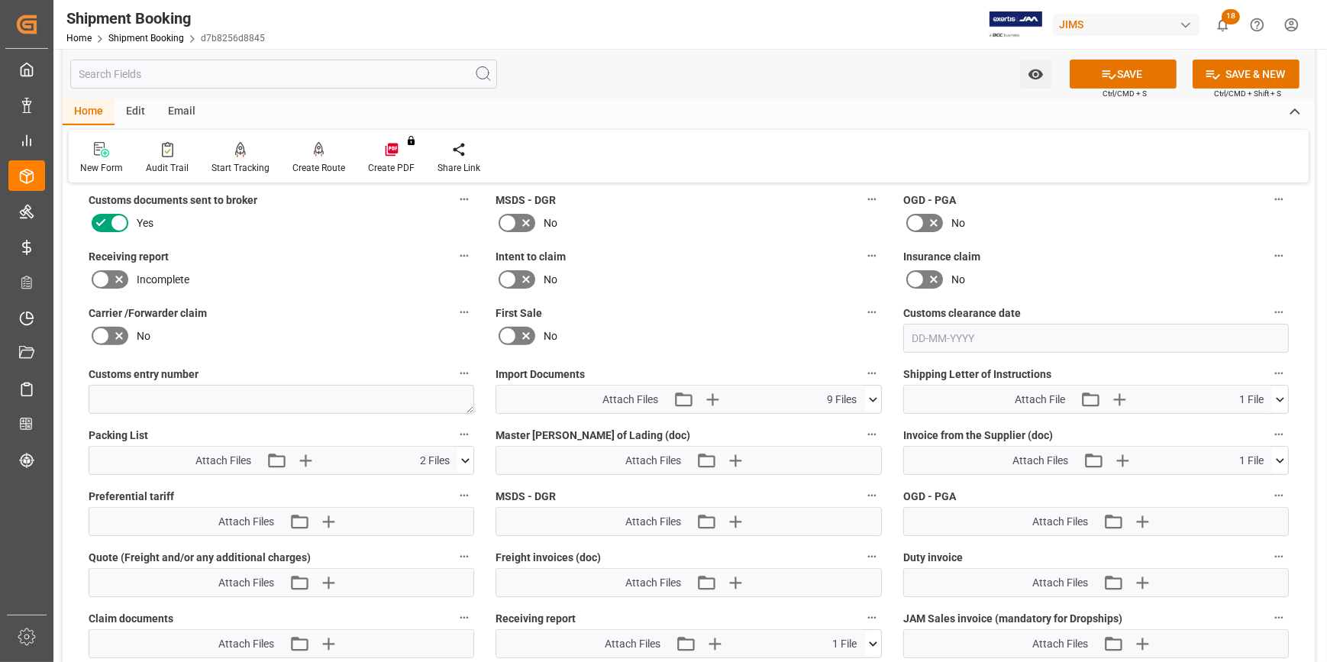
scroll to position [625, 0]
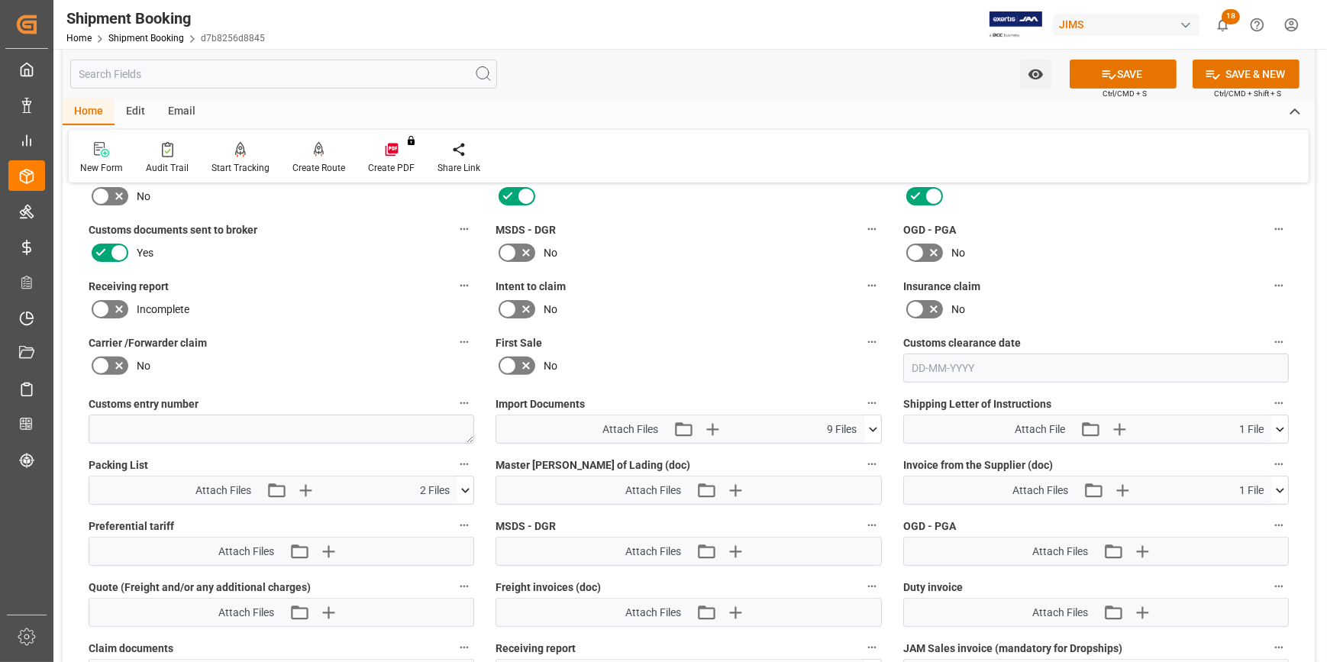
click at [110, 305] on icon at bounding box center [119, 309] width 18 height 18
click at [0, 0] on input "checkbox" at bounding box center [0, 0] width 0 height 0
click at [1133, 73] on button "SAVE" at bounding box center [1123, 74] width 107 height 29
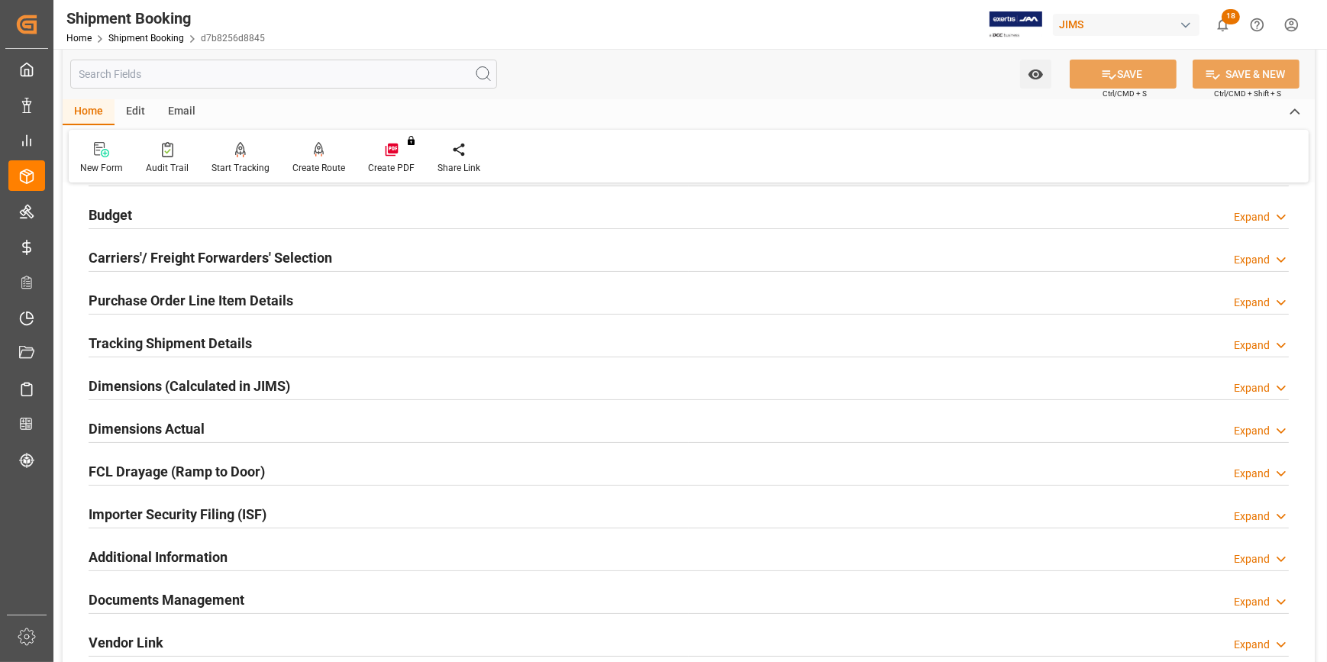
scroll to position [136, 0]
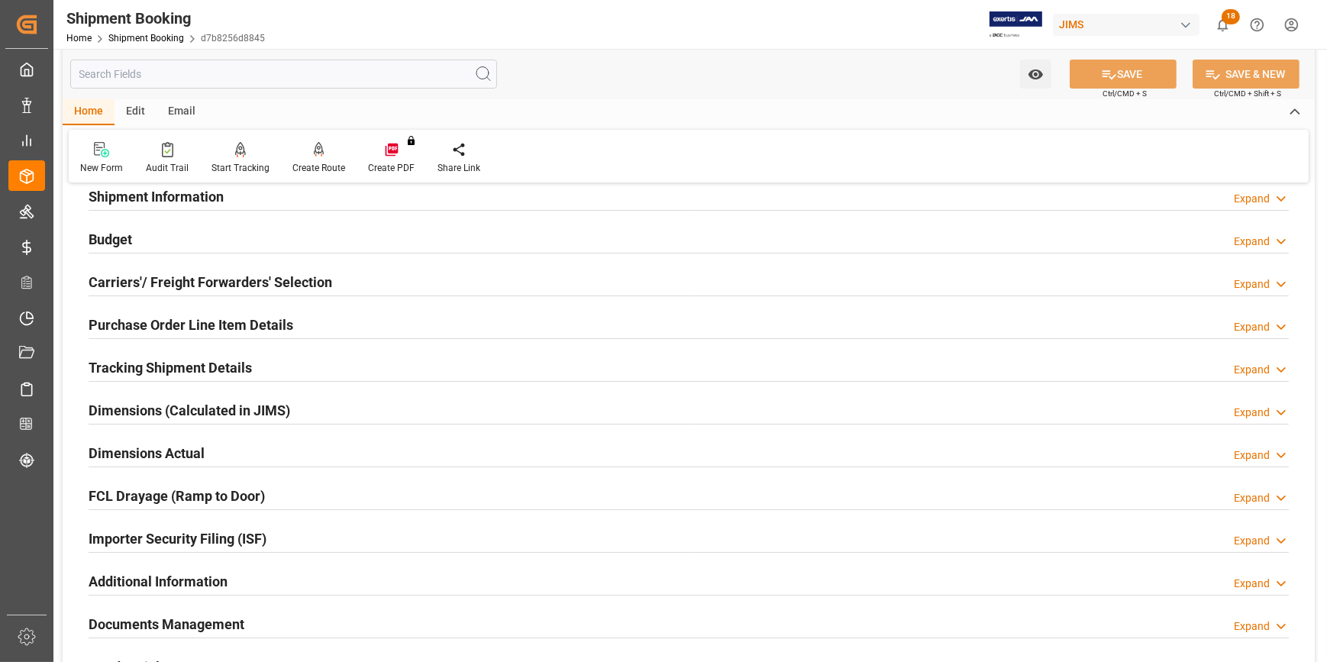
click at [280, 375] on div "Tracking Shipment Details Expand" at bounding box center [689, 366] width 1201 height 29
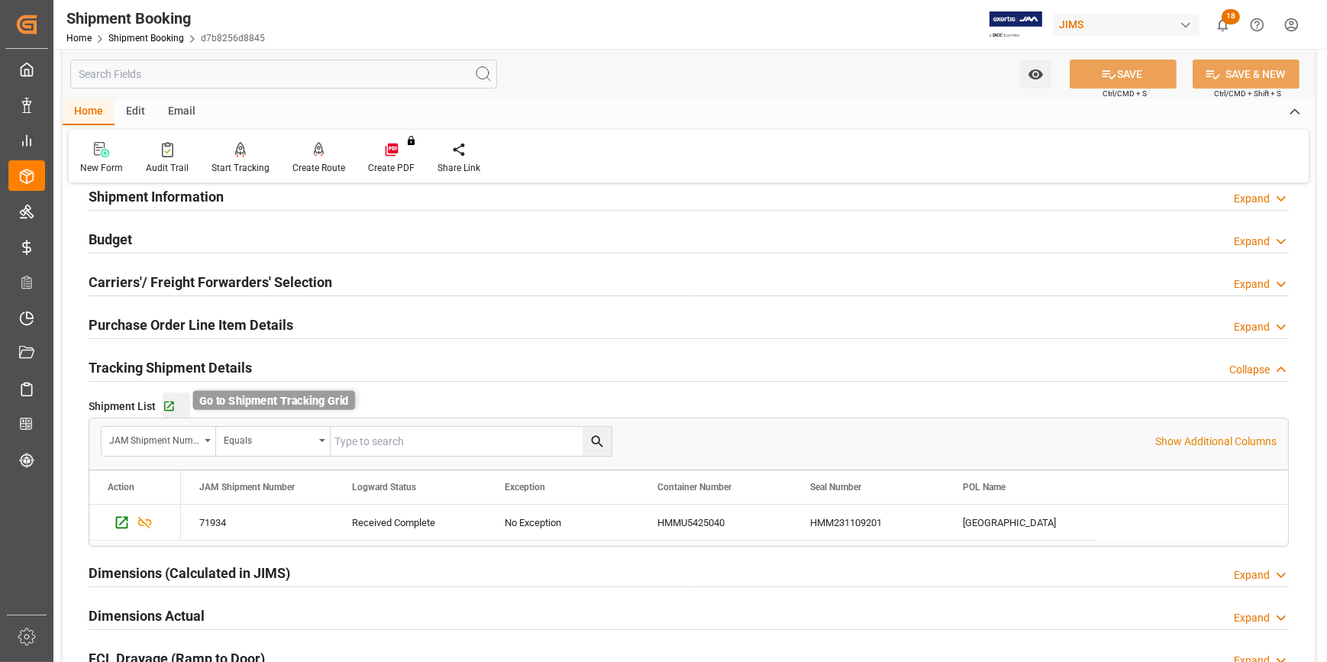
click at [167, 407] on icon "button" at bounding box center [169, 406] width 13 height 13
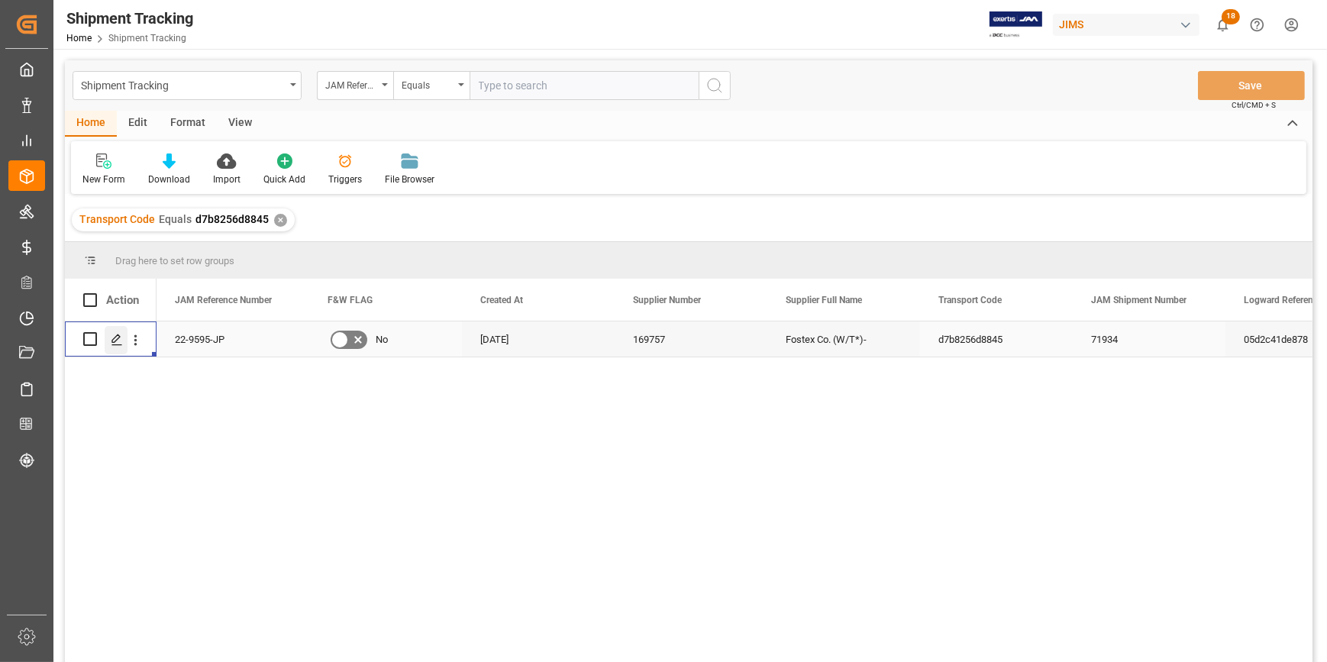
click at [115, 339] on icon "Press SPACE to select this row." at bounding box center [117, 340] width 12 height 12
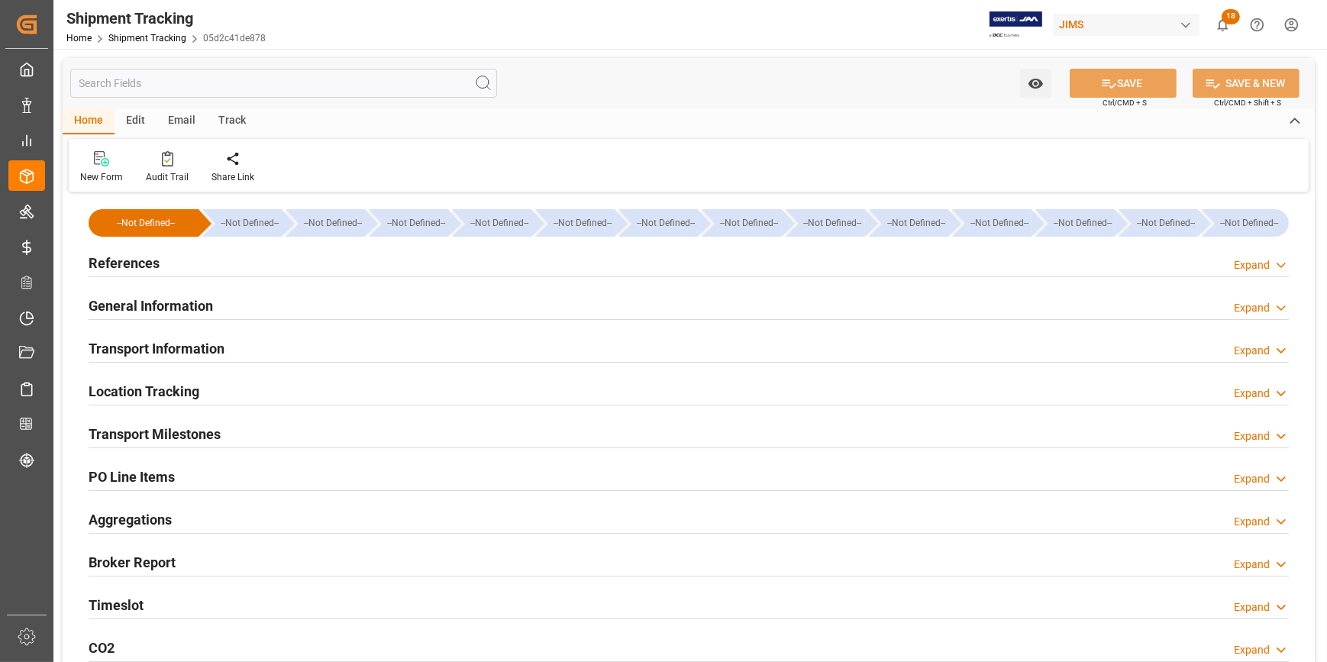
type input "08-07-2025 11:59"
type input "08-07-2025 00:00"
type input "10-07-2025 00:00"
type input "19-07-2025 00:00"
type input "18-07-2025 11:59"
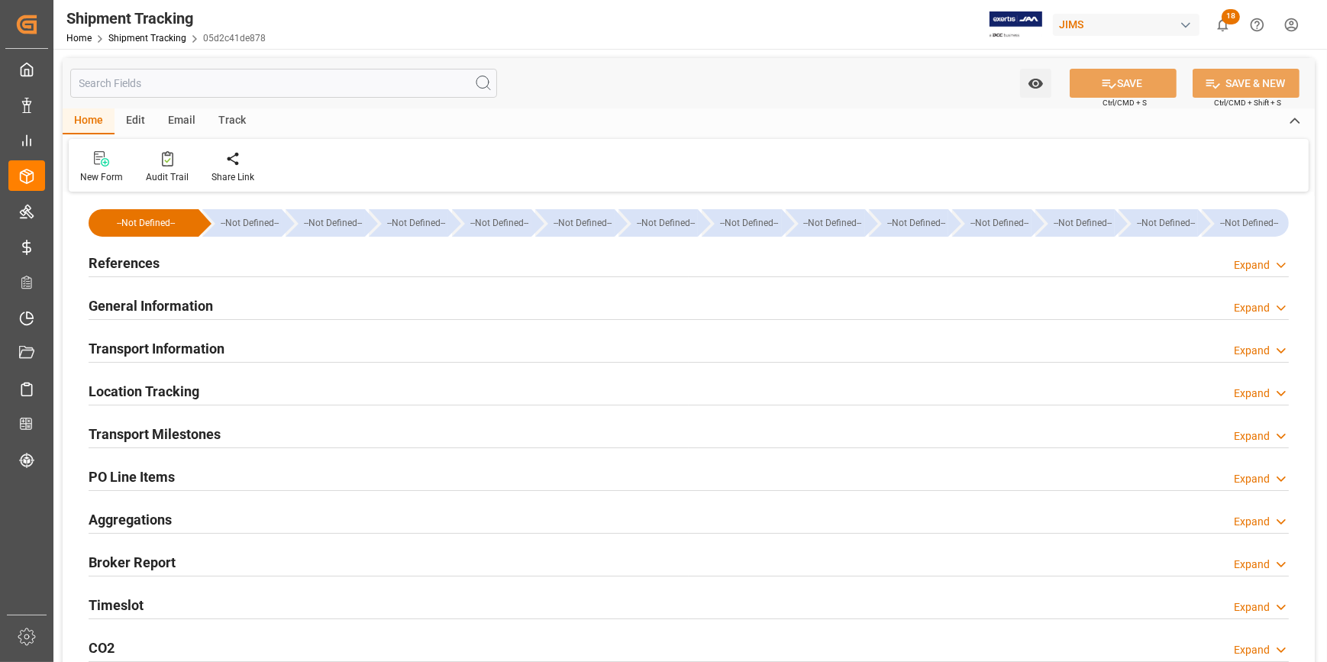
type input "[DATE]"
type input "30-07-2025 11:59"
type input "13-08-2025 11:59"
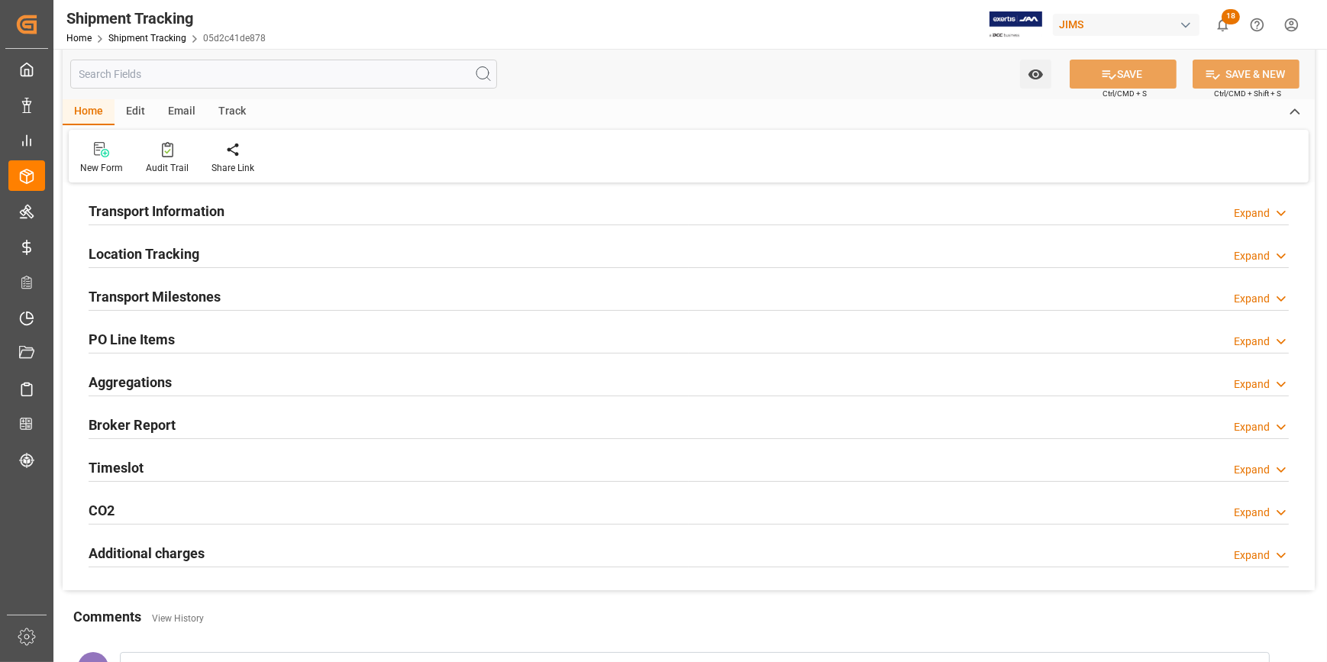
scroll to position [138, 0]
click at [309, 292] on div "Transport Milestones Expand" at bounding box center [689, 294] width 1201 height 29
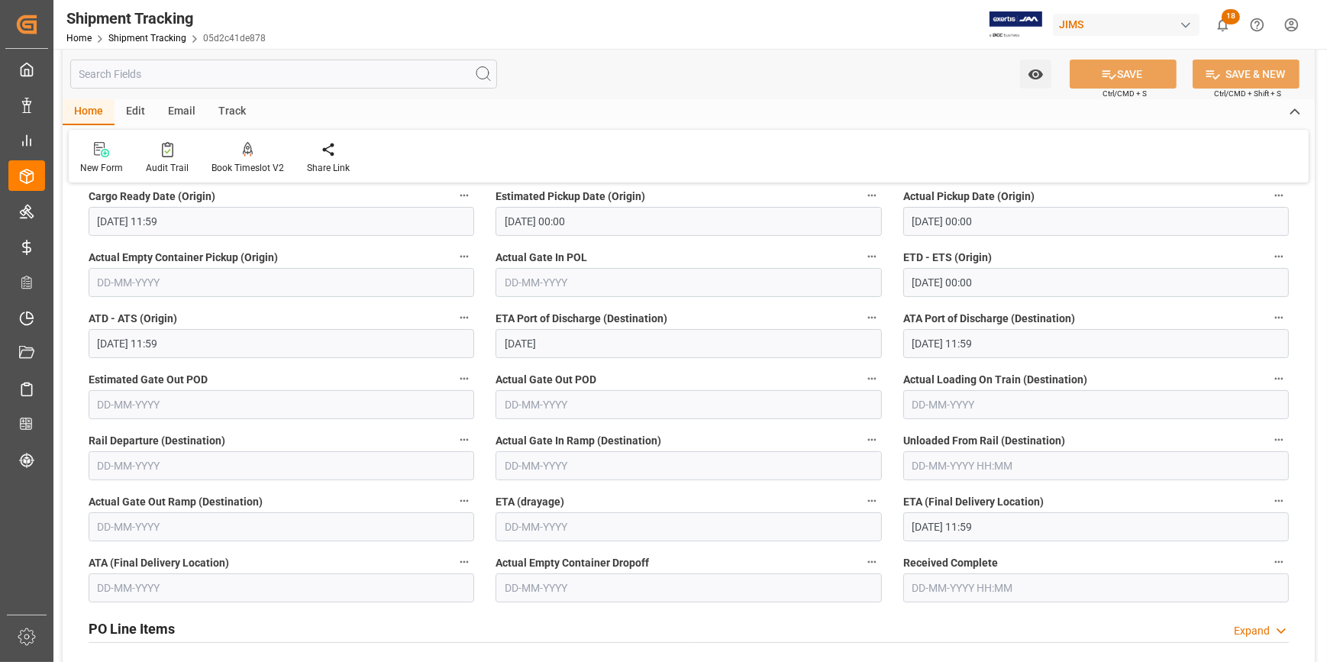
scroll to position [277, 0]
click at [158, 583] on input "text" at bounding box center [282, 586] width 386 height 29
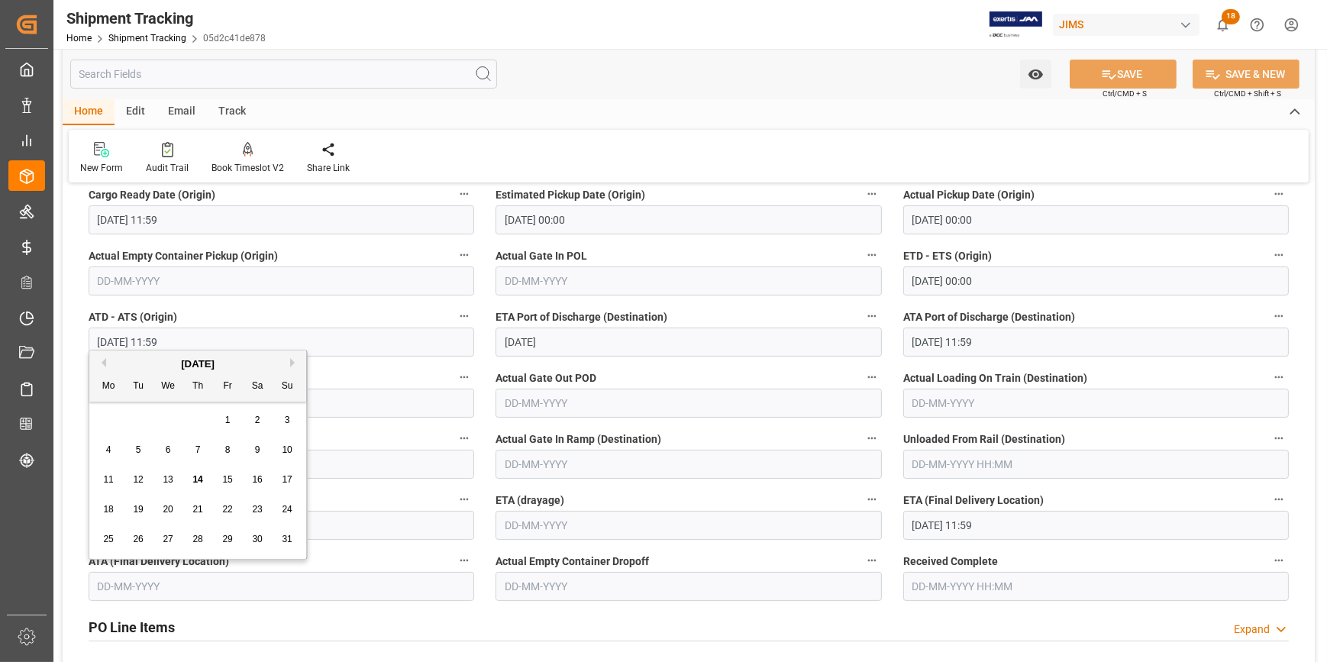
click at [163, 480] on span "13" at bounding box center [168, 479] width 10 height 11
type input "[DATE]"
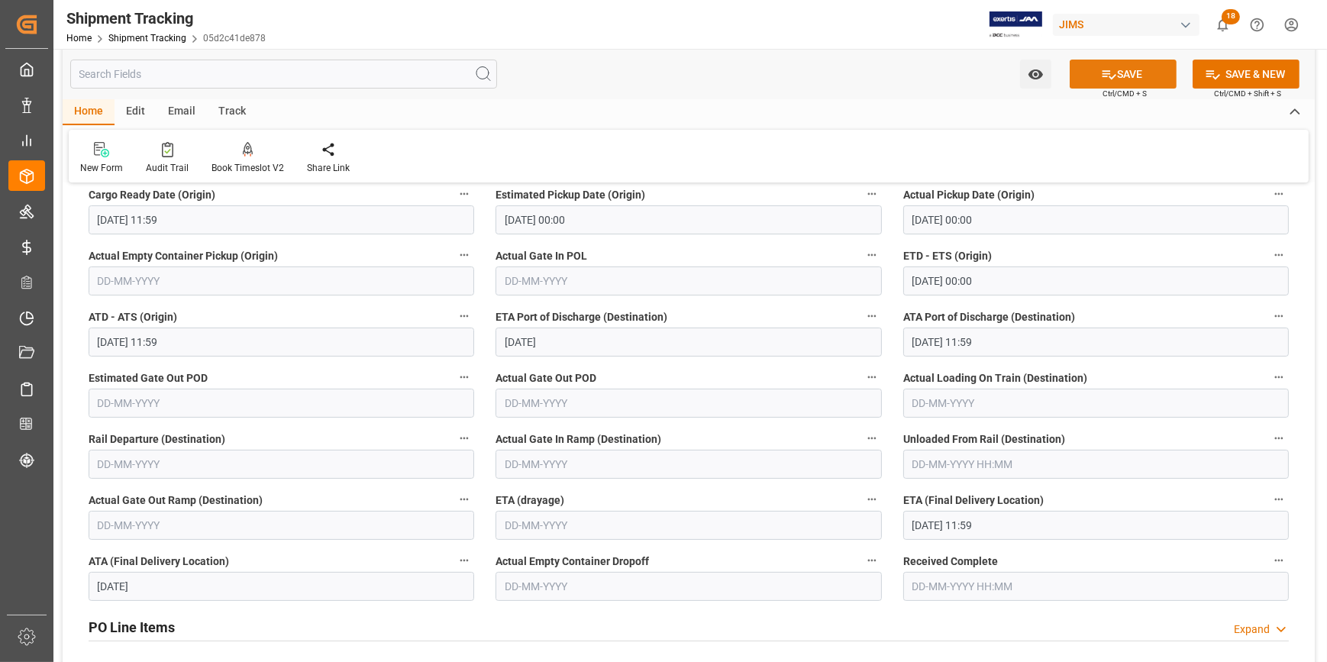
click at [1113, 73] on icon at bounding box center [1109, 74] width 16 height 16
